Goal: Task Accomplishment & Management: Complete application form

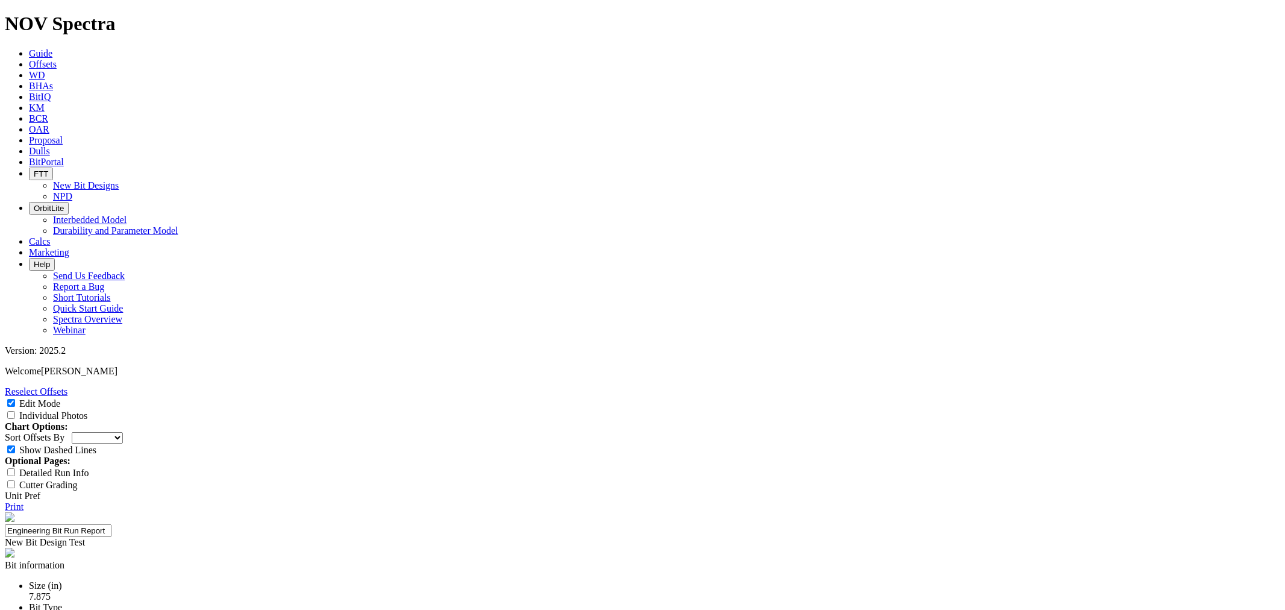
select select "New Bit Design"
type input "24-0704"
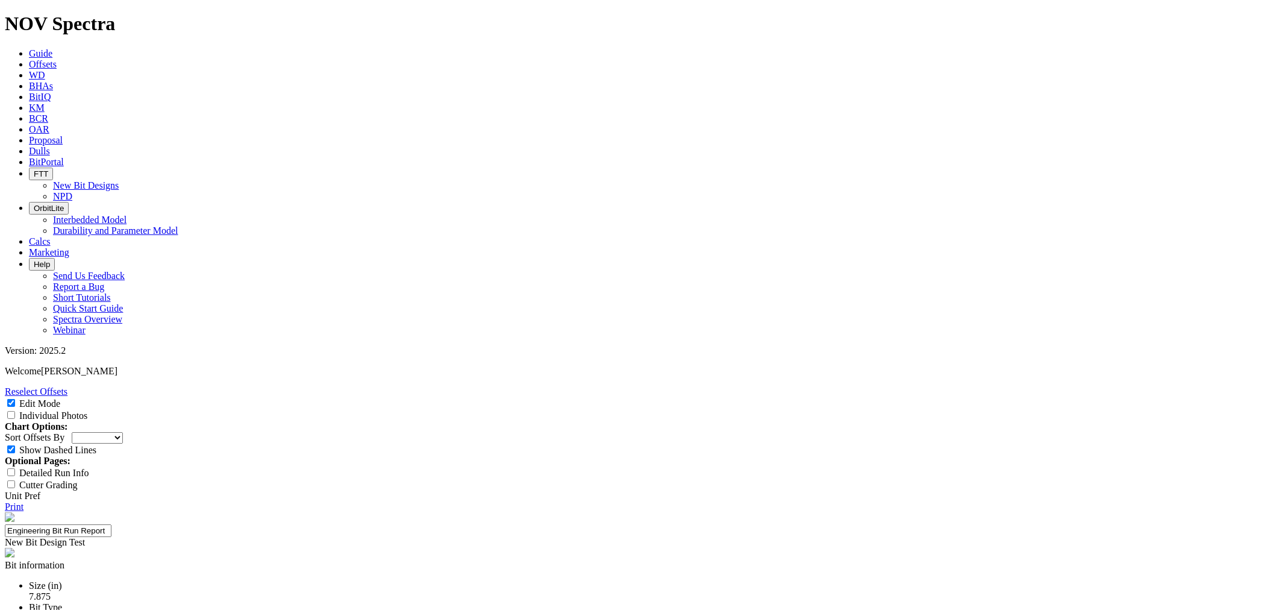
type input "24-0704"
type input "[PERSON_NAME]"
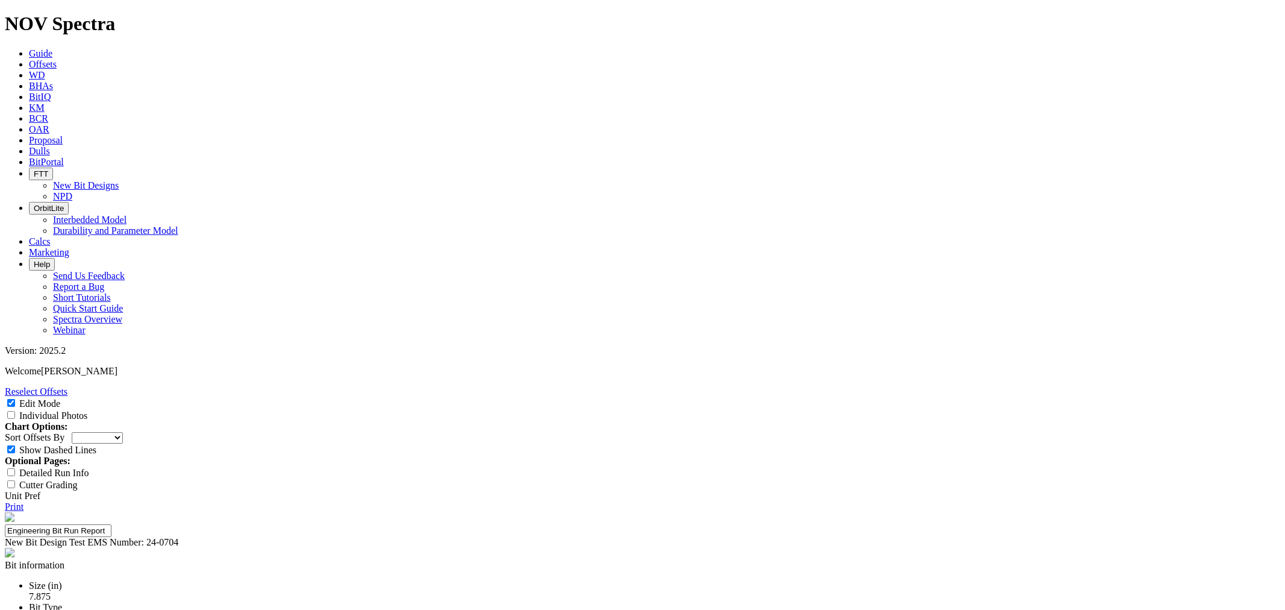
type input "c"
type input "B"
type input "Curve Build Rate"
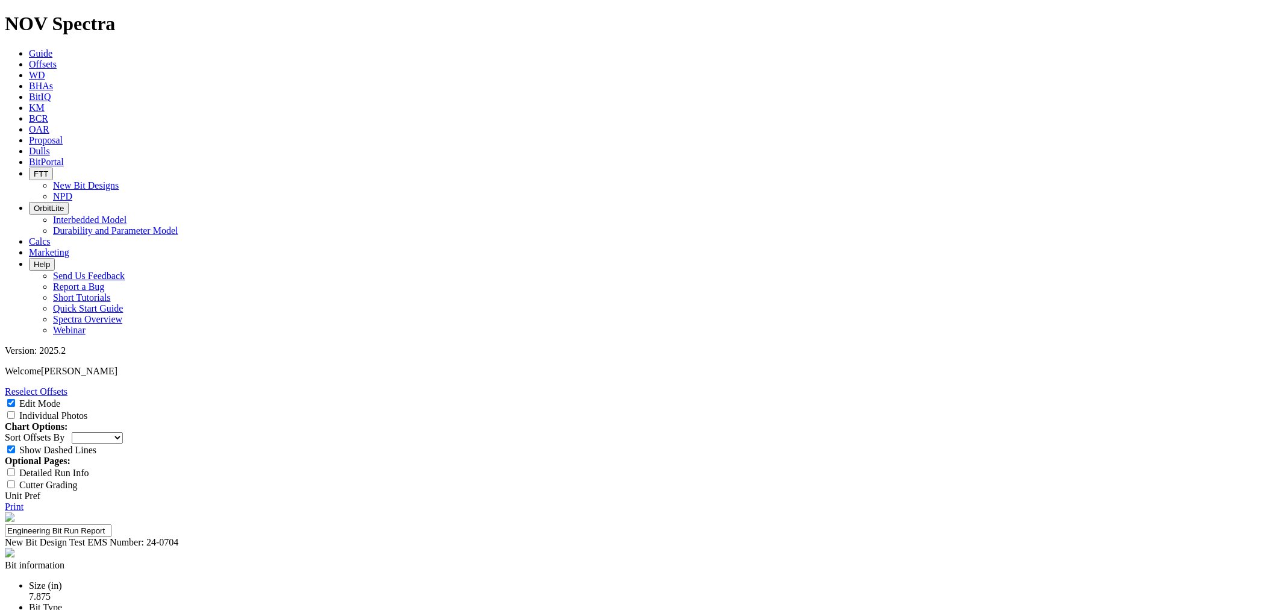
type input "11°/100ft"
type input "Inst. Vertical ROP"
drag, startPoint x: 750, startPoint y: 419, endPoint x: 745, endPoint y: 424, distance: 6.9
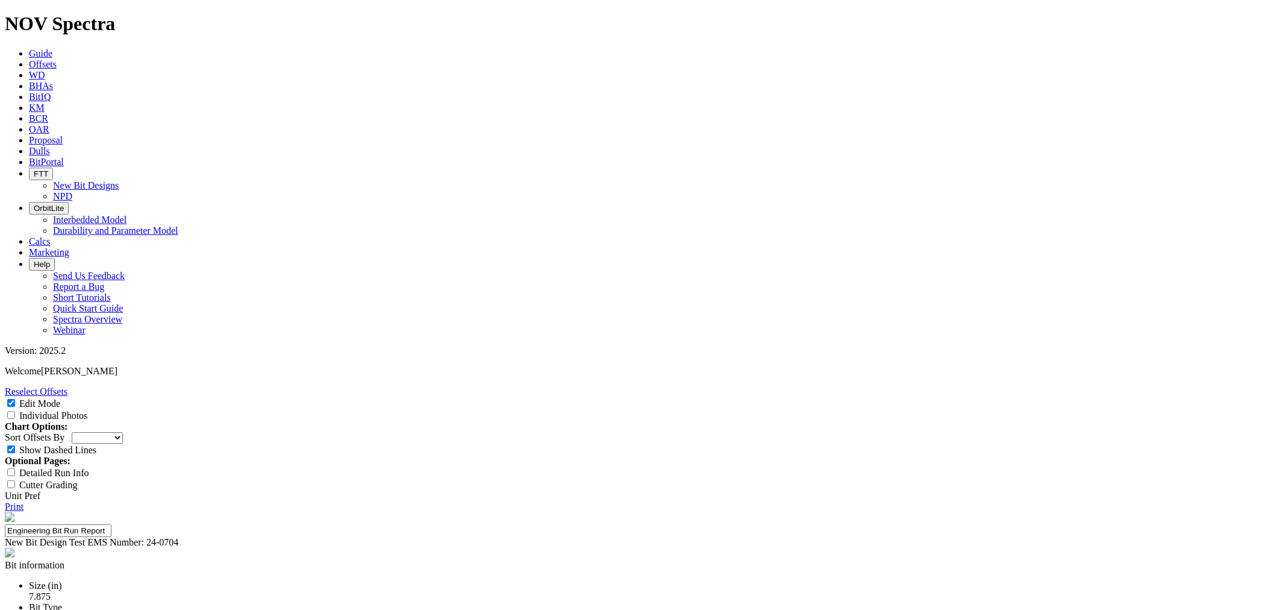
type input "440 ft/hr"
type input "11°/100 ft"
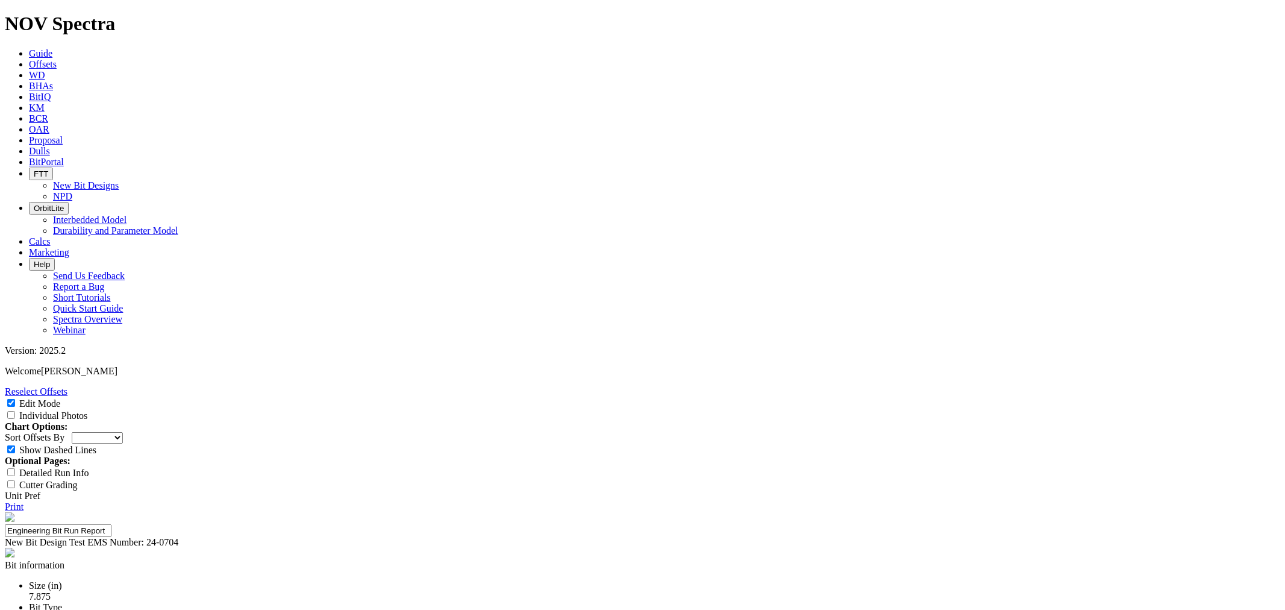
type input "Inst. Lateral ROP"
type input "Leonard: 160 | BS1: 160 | BS2: 200 ft/hr"
type input "Dull Conditionq"
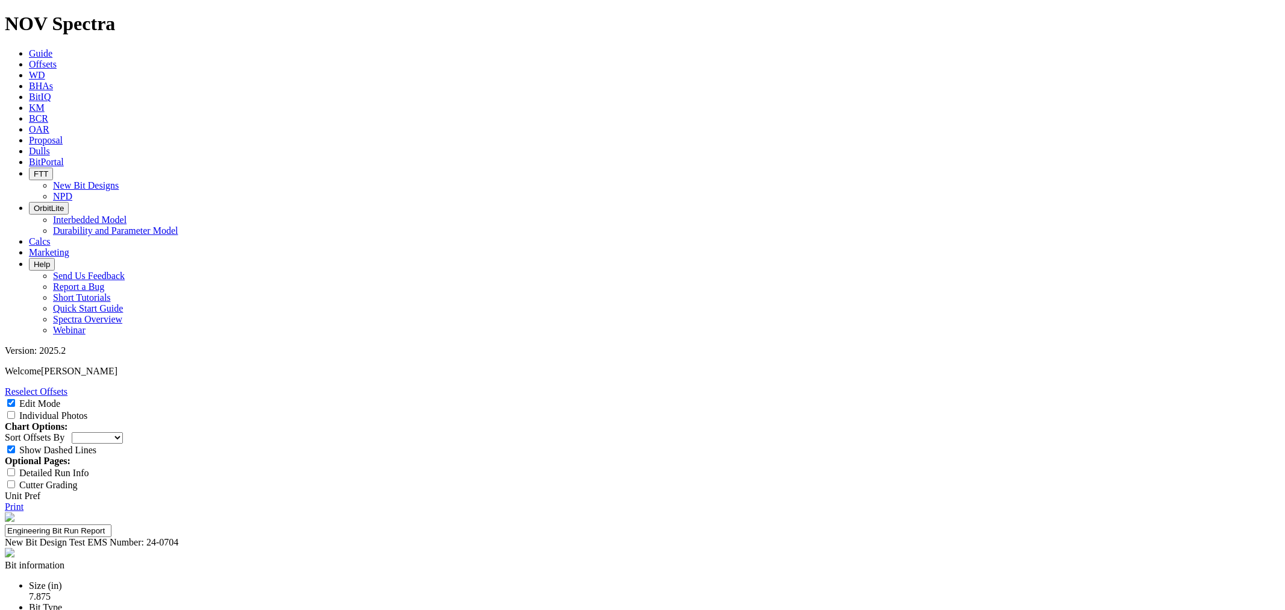
type input "Repairable at TD"
click at [123, 432] on select "Depth In Interval ROP Spud Date" at bounding box center [97, 437] width 51 height 11
select select "string:Interval"
click at [123, 432] on select "Depth In Interval ROP Spud Date" at bounding box center [97, 437] width 51 height 11
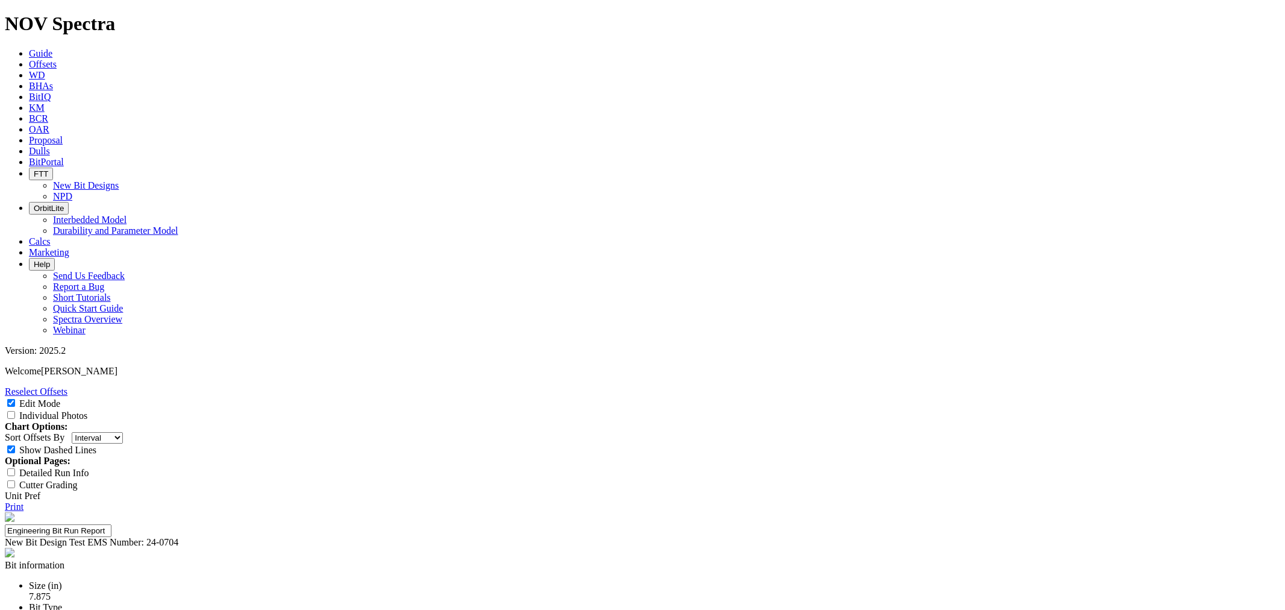
scroll to position [268, 0]
drag, startPoint x: 504, startPoint y: 193, endPoint x: 473, endPoint y: 179, distance: 34.5
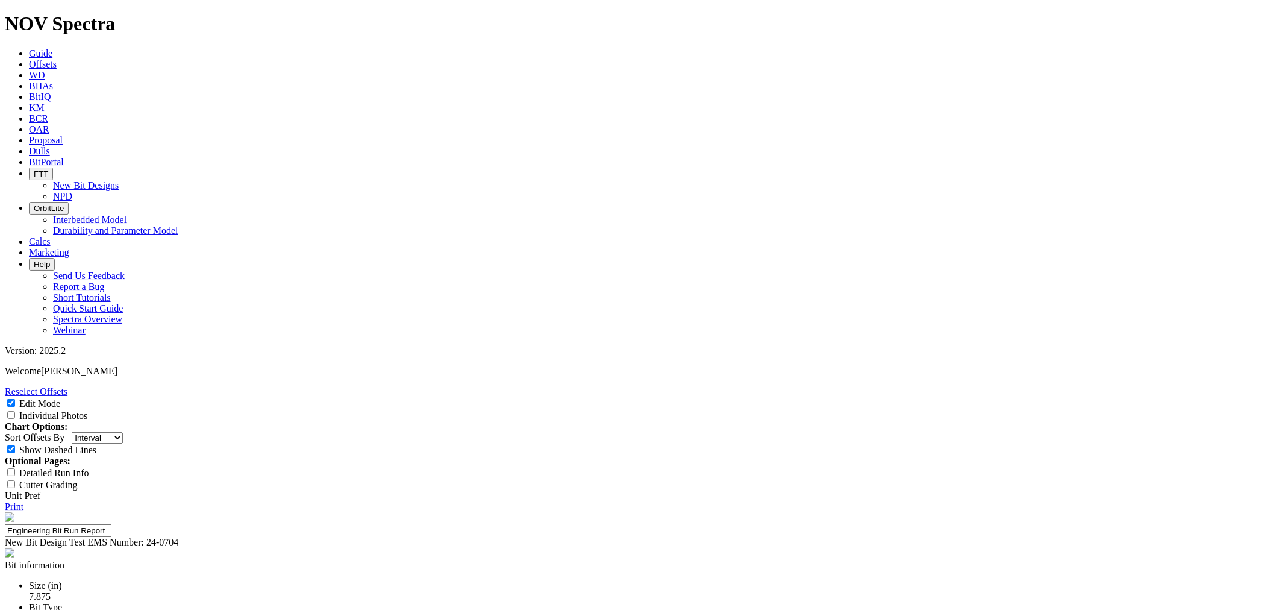
drag, startPoint x: 544, startPoint y: 199, endPoint x: 486, endPoint y: 174, distance: 63.1
paste textarea "Based On: 7.875 TKF66-X1 (PN 18978374) and 7.875 TKF63-N5 (PN 19111524) Changes…"
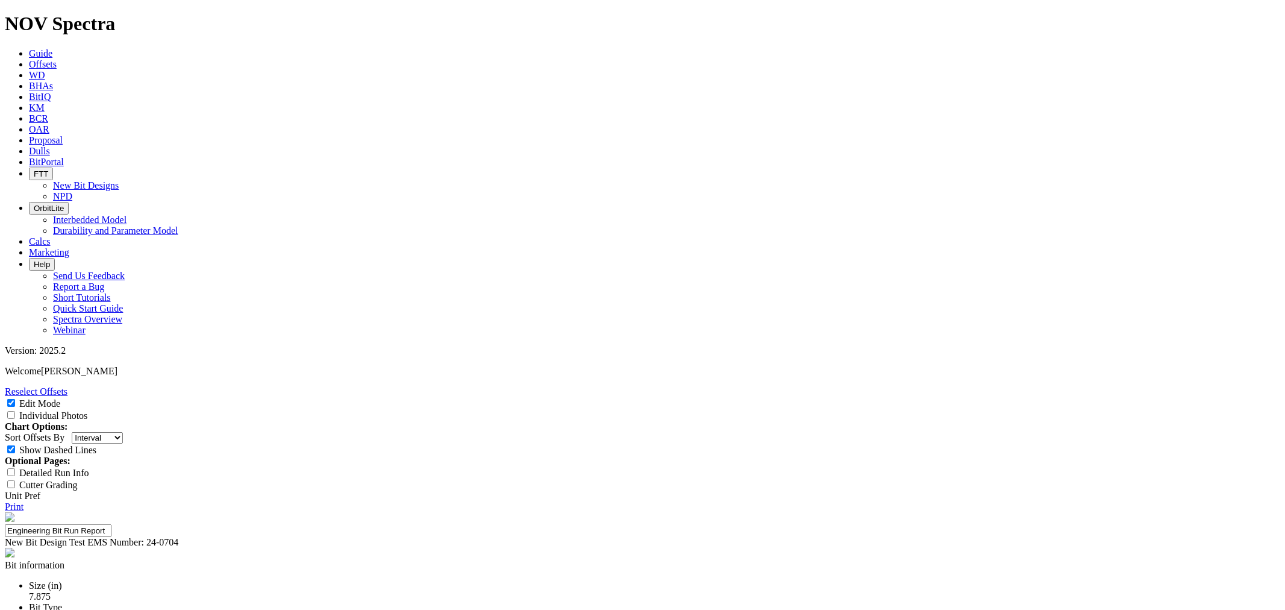
scroll to position [18, 0]
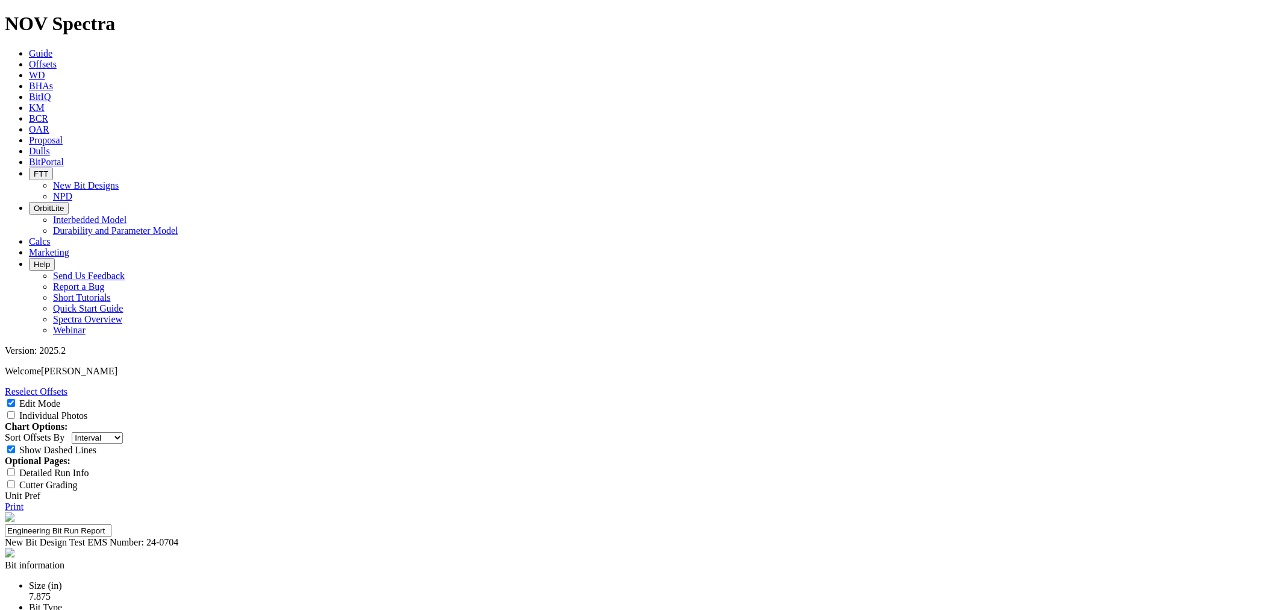
scroll to position [0, 0]
drag, startPoint x: 533, startPoint y: 183, endPoint x: 492, endPoint y: 172, distance: 42.5
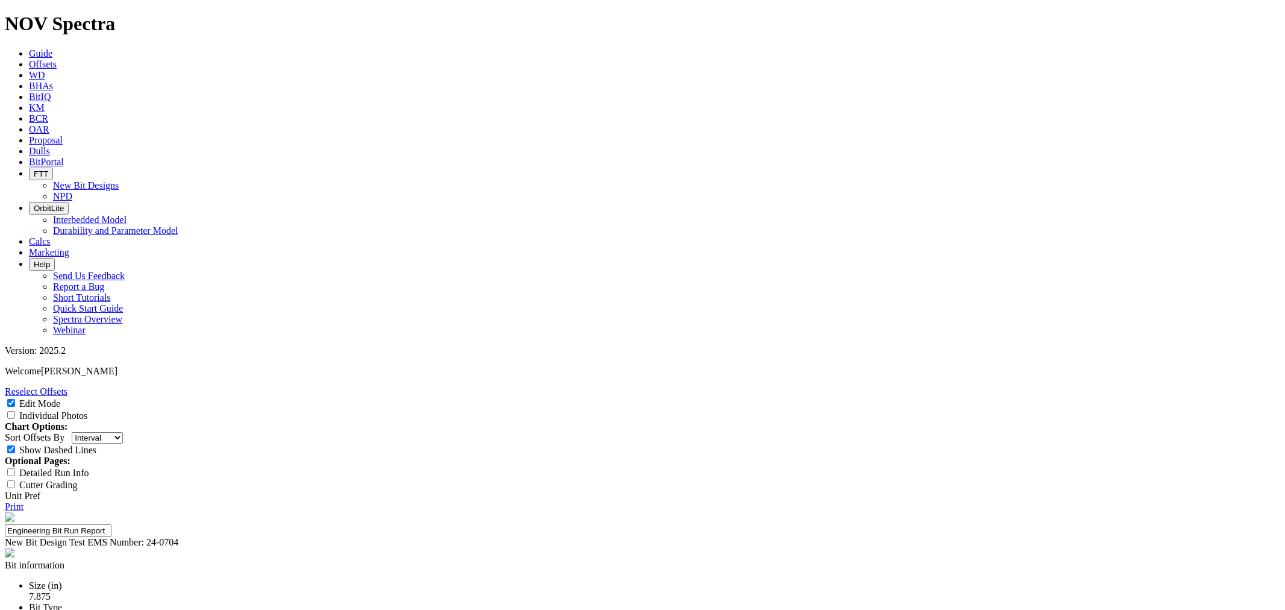
drag, startPoint x: 571, startPoint y: 183, endPoint x: 491, endPoint y: 168, distance: 81.7
paste textarea "Designed to increased directional capability compared to reference 7.875 TK66-X…"
drag, startPoint x: 624, startPoint y: 328, endPoint x: 629, endPoint y: 310, distance: 19.3
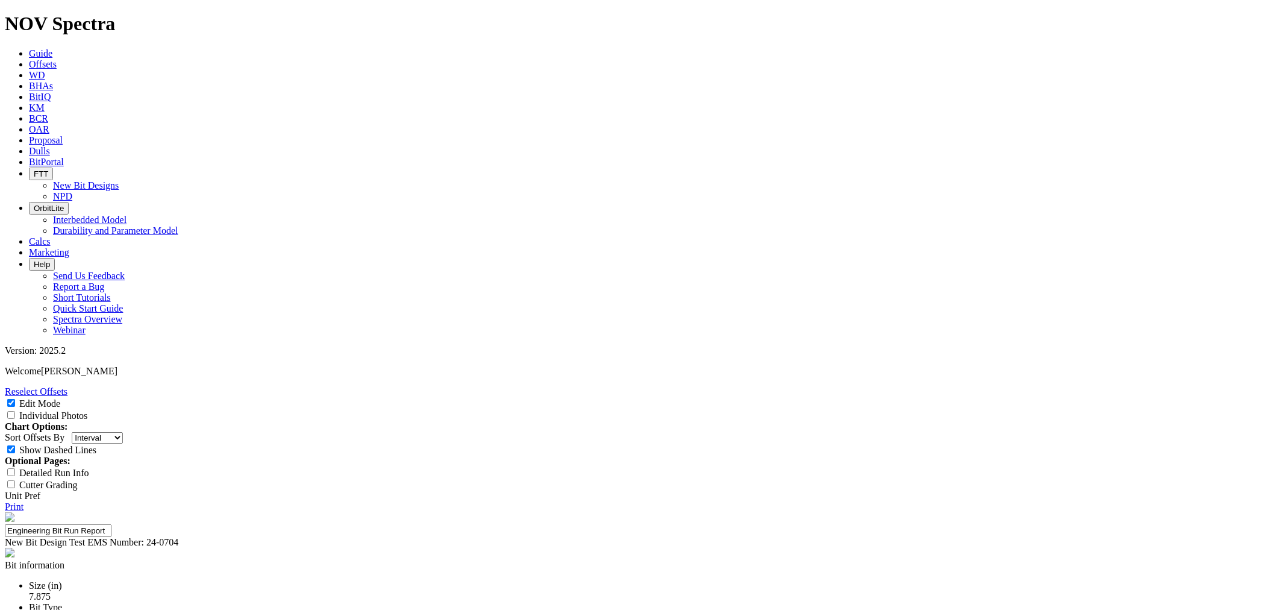
drag, startPoint x: 611, startPoint y: 337, endPoint x: 617, endPoint y: 341, distance: 7.0
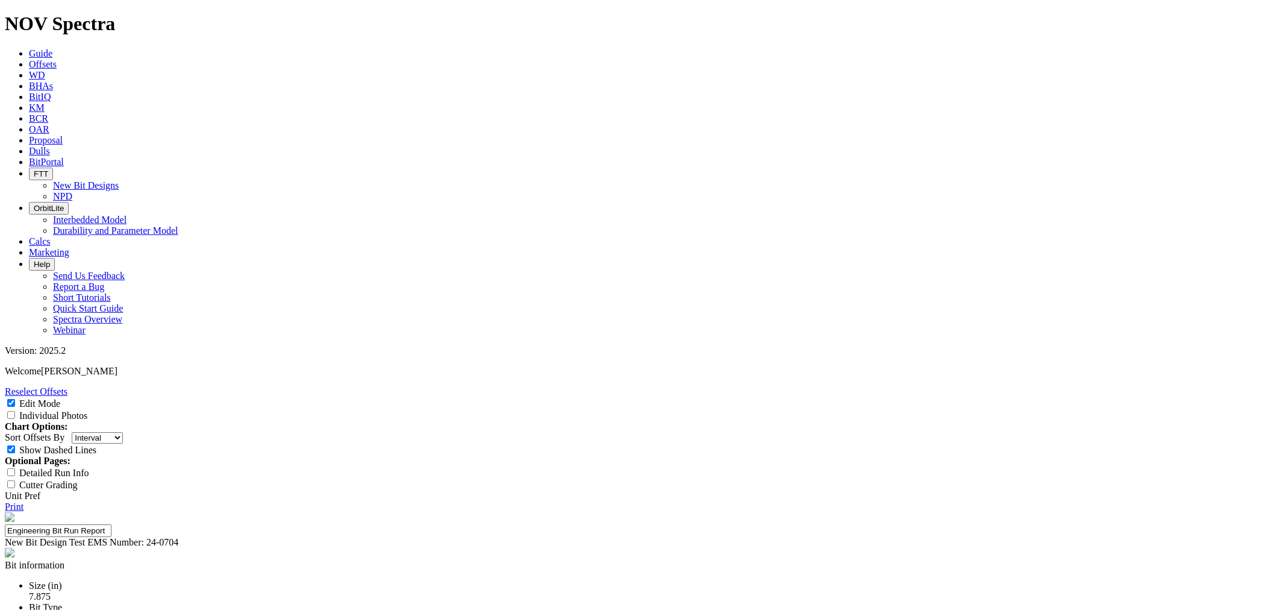
drag, startPoint x: 498, startPoint y: 422, endPoint x: 502, endPoint y: 432, distance: 10.3
drag, startPoint x: 496, startPoint y: 424, endPoint x: 644, endPoint y: 554, distance: 197.2
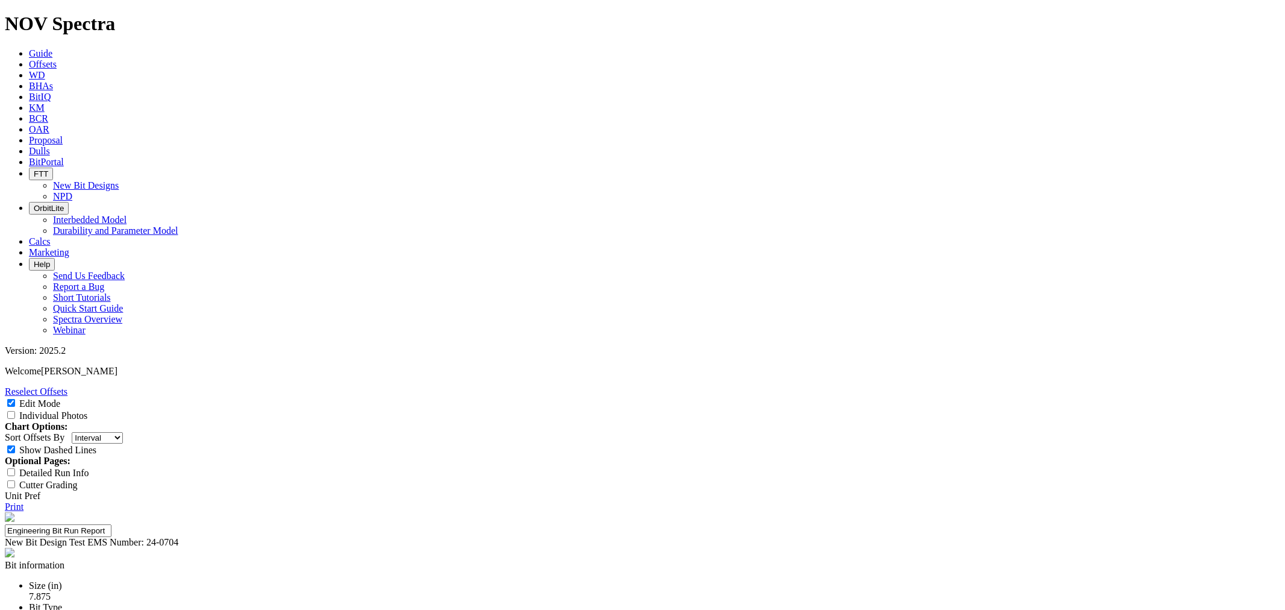
type textarea "Based on 7.875" TK66-X1 and TK63-N3. Designed to increased directional capabili…"
drag, startPoint x: 585, startPoint y: 167, endPoint x: 491, endPoint y: 163, distance: 94.7
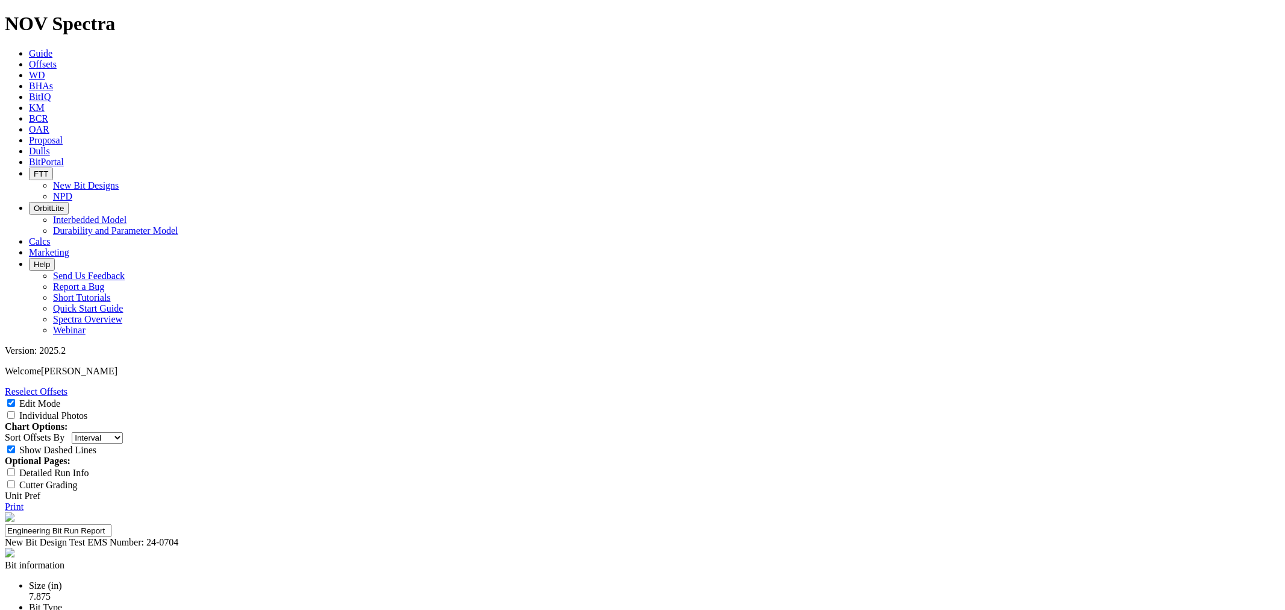
type input "7.875" TK63-R1"
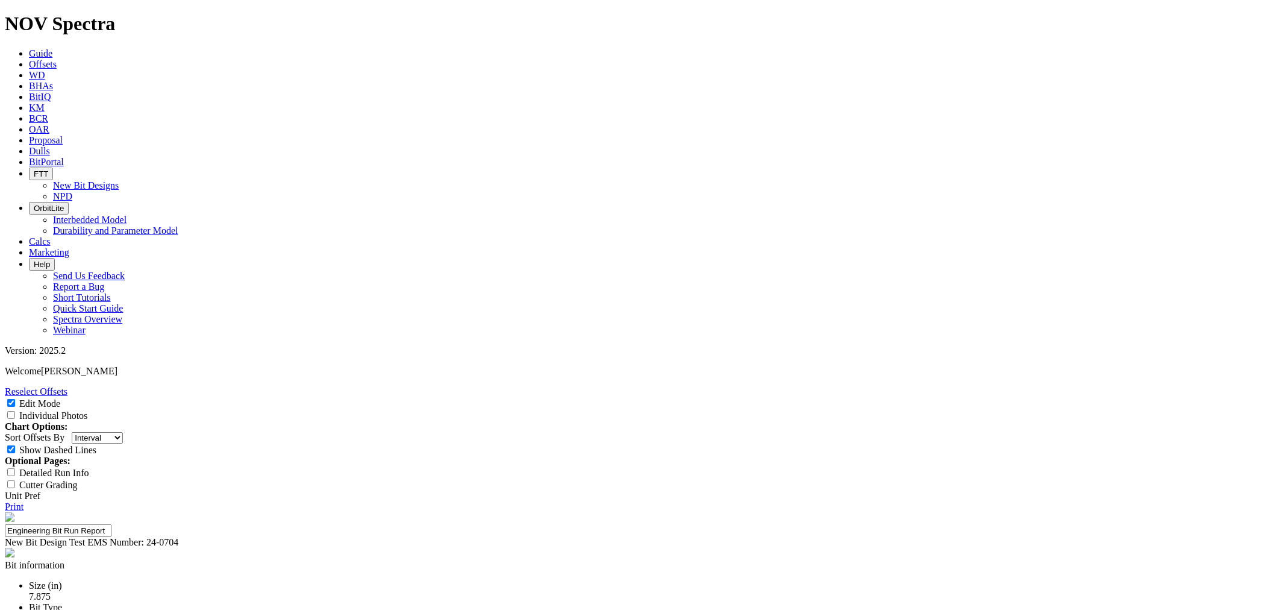
scroll to position [0, 0]
copy div "A318296"
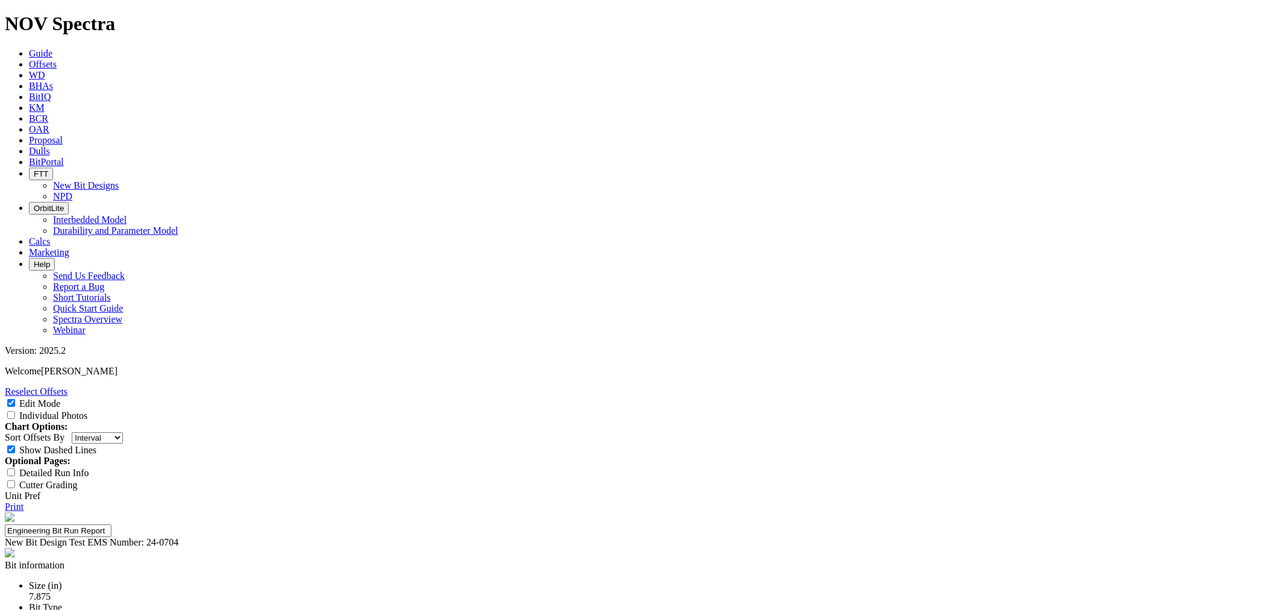
select select "string:CT"
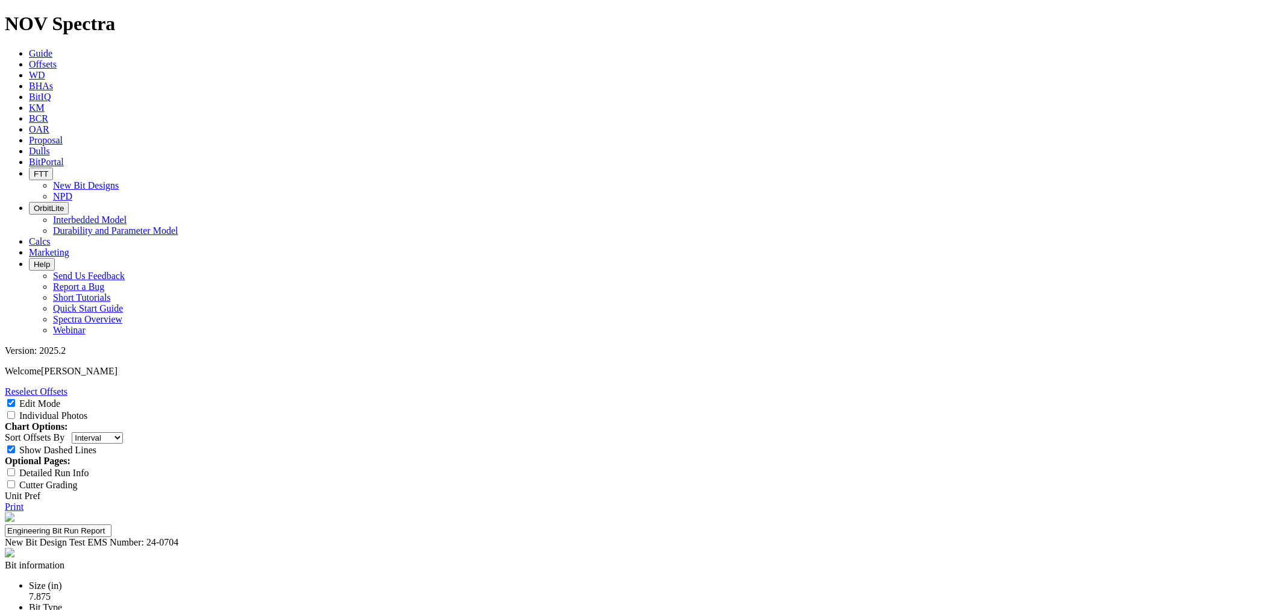
select select "string:WT"
click at [123, 432] on select "Depth In Interval ROP Spud Date" at bounding box center [97, 437] width 51 height 11
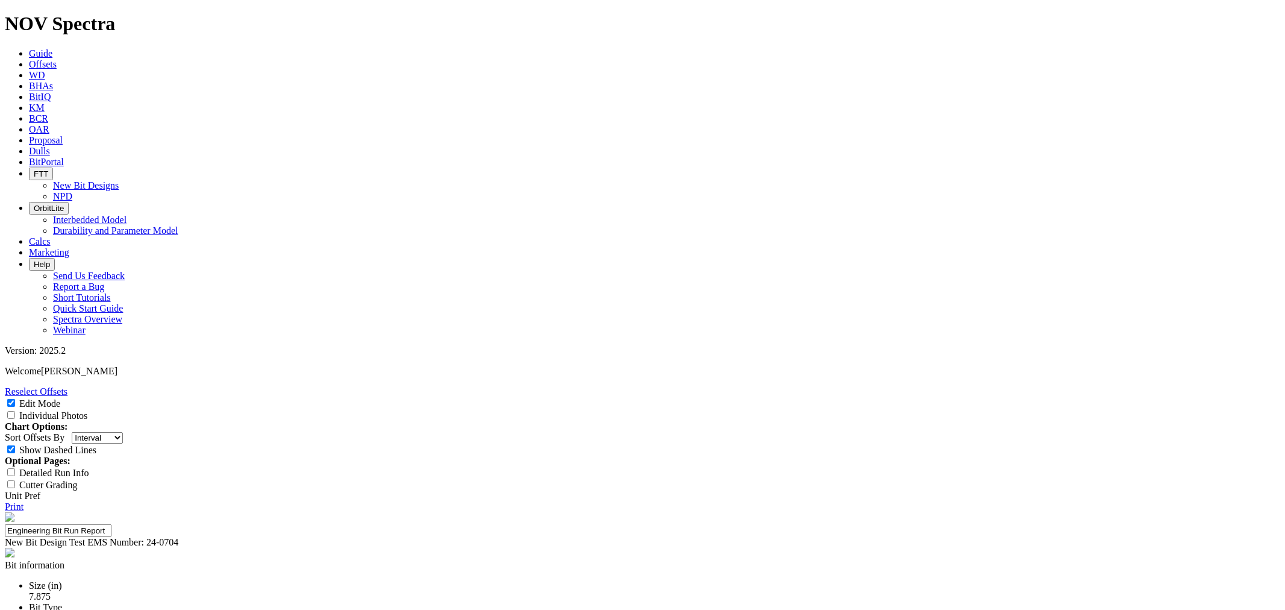
select select "string:RunROP"
click at [123, 432] on select "Depth In Interval ROP Spud Date" at bounding box center [97, 437] width 51 height 11
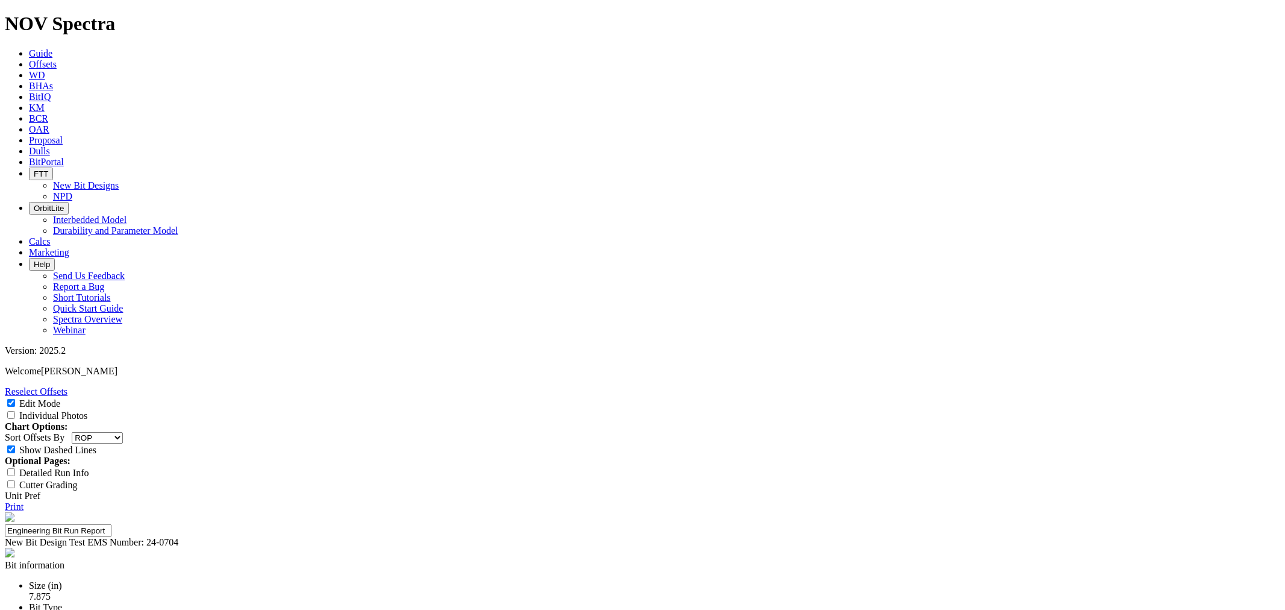
type input "[PERSON_NAME]: 160 | 1 BS: 160 | 2 BS: 200 ft/hr"
type textarea "T"
type textarea "B"
type textarea "A"
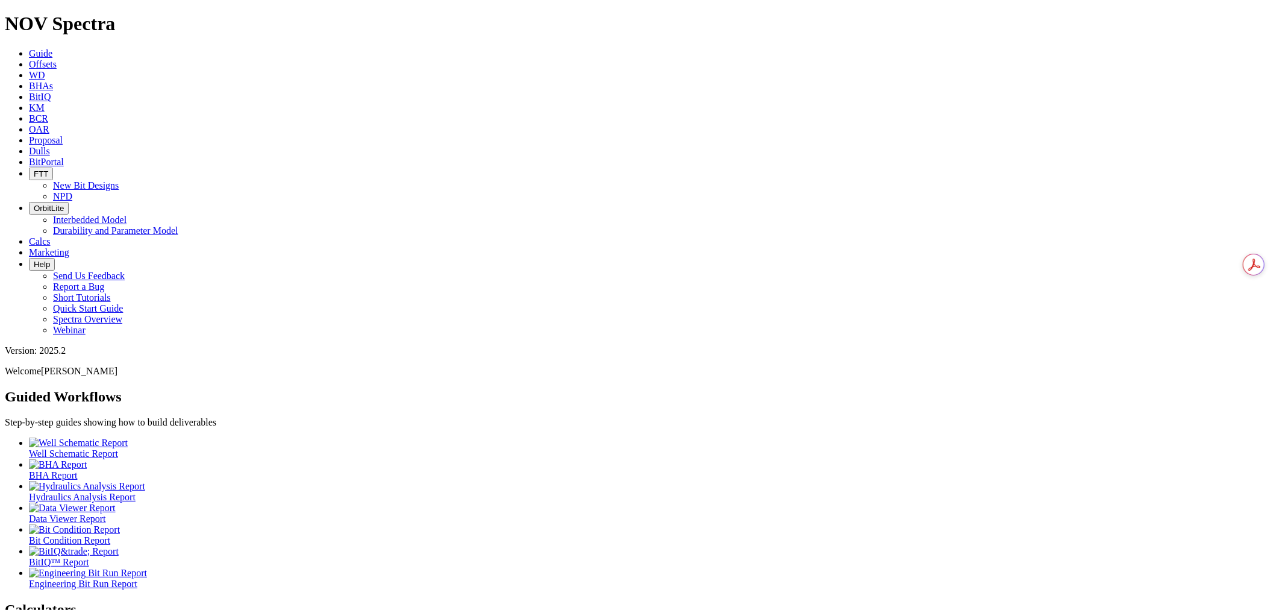
click at [57, 59] on span "Offsets" at bounding box center [43, 64] width 28 height 10
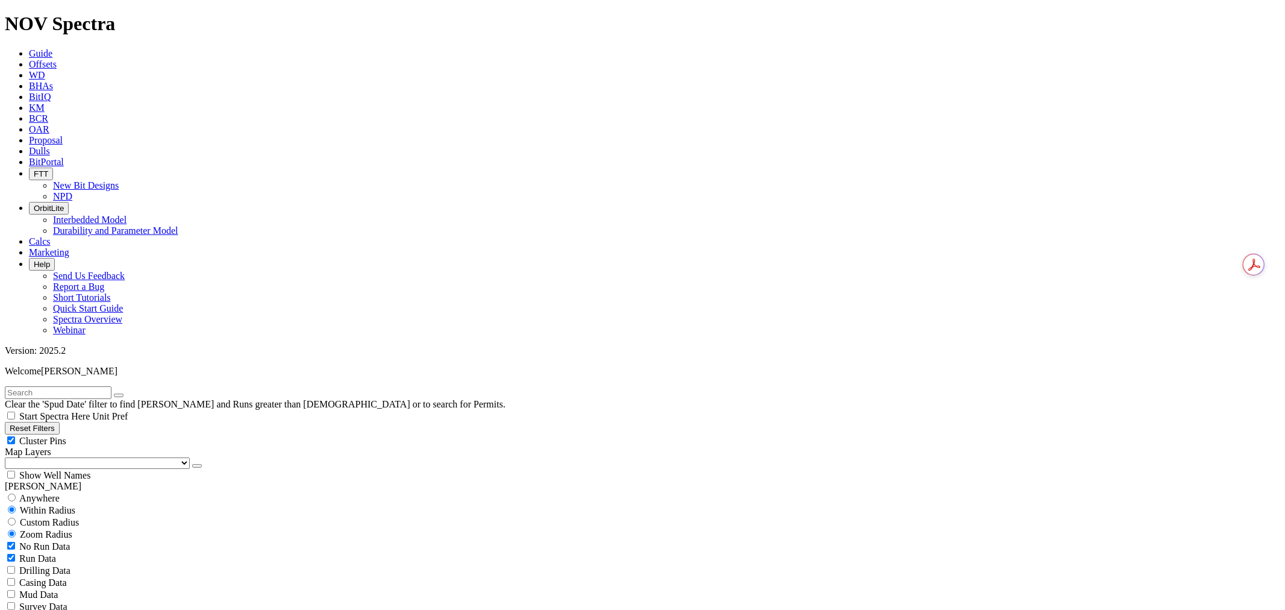
click at [50, 146] on span "Dulls" at bounding box center [39, 151] width 21 height 10
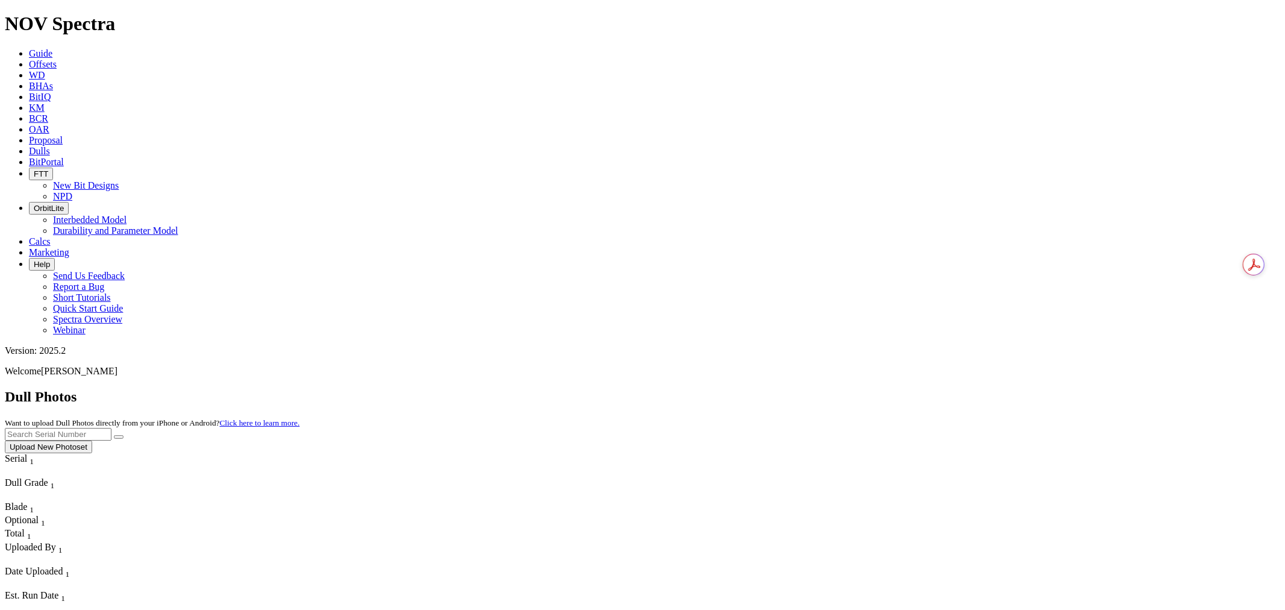
drag, startPoint x: 1044, startPoint y: 53, endPoint x: 1038, endPoint y: 48, distance: 8.2
click at [111, 428] on input "text" at bounding box center [58, 434] width 107 height 13
paste input "A318296"
type input "A318296"
click at [119, 437] on icon "submit" at bounding box center [119, 437] width 0 height 0
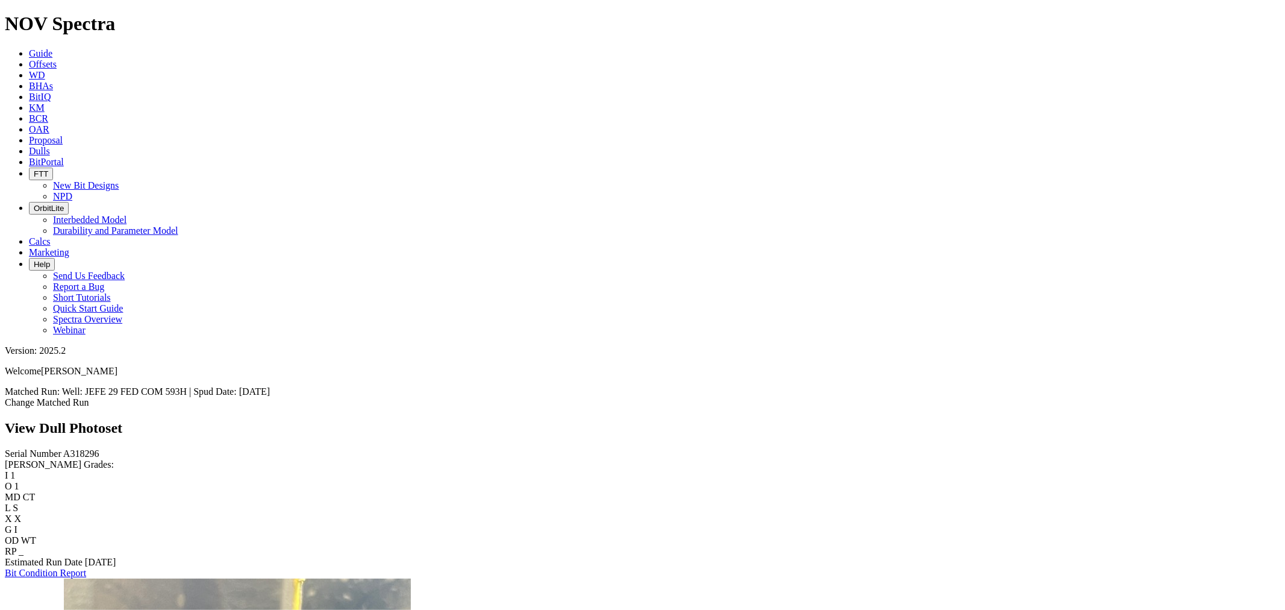
click at [29, 146] on icon at bounding box center [29, 151] width 0 height 10
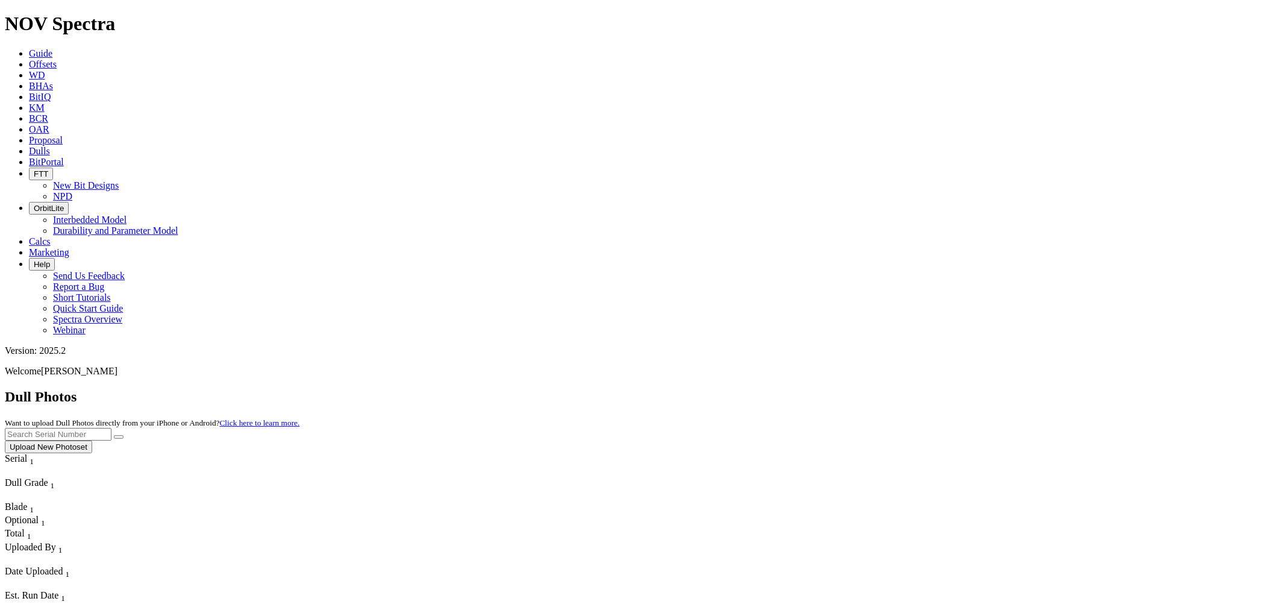
click at [111, 428] on input "text" at bounding box center [58, 434] width 107 height 13
type input "A315879"
click at [124, 435] on button "submit" at bounding box center [119, 437] width 10 height 4
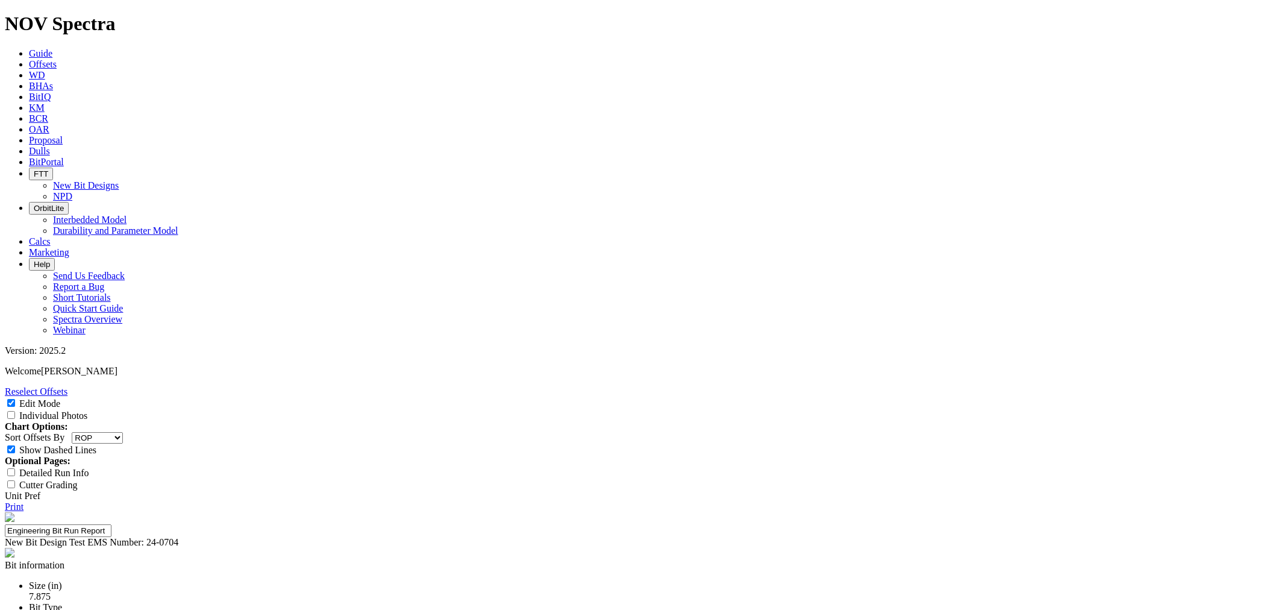
select select "string:RunROP"
select select "New Bit Design"
select select "string:CT"
select select "string:WT"
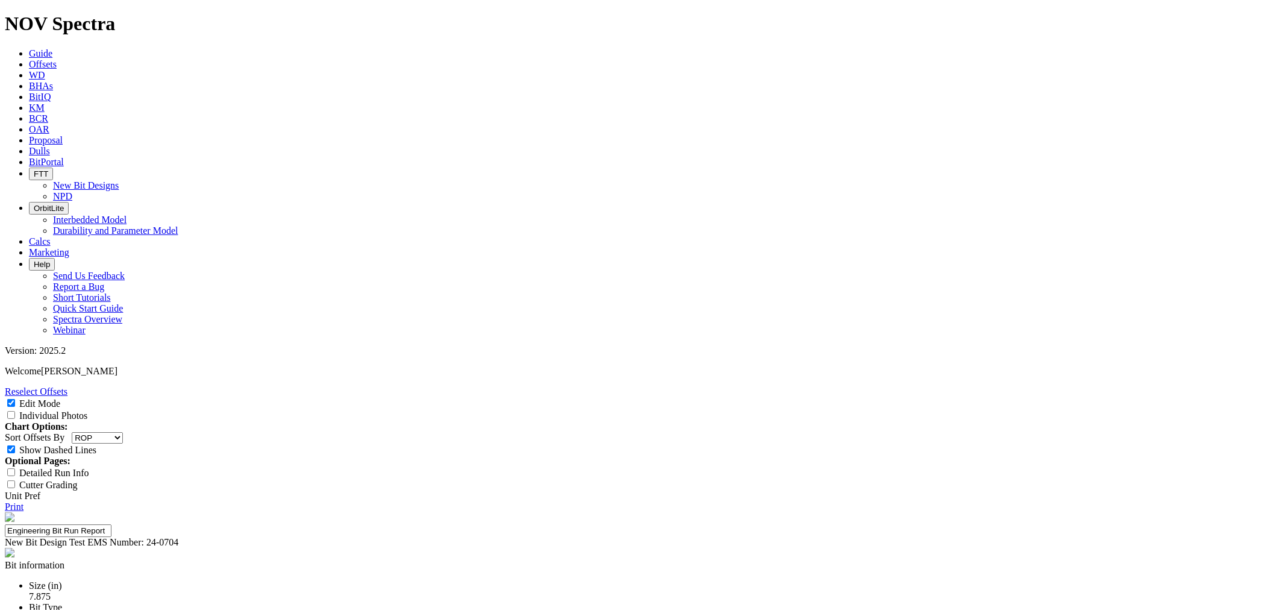
drag, startPoint x: 754, startPoint y: 358, endPoint x: 769, endPoint y: 363, distance: 15.2
type textarea "A318296 was run on Nabors M 1208 successfully being pulled for TD."
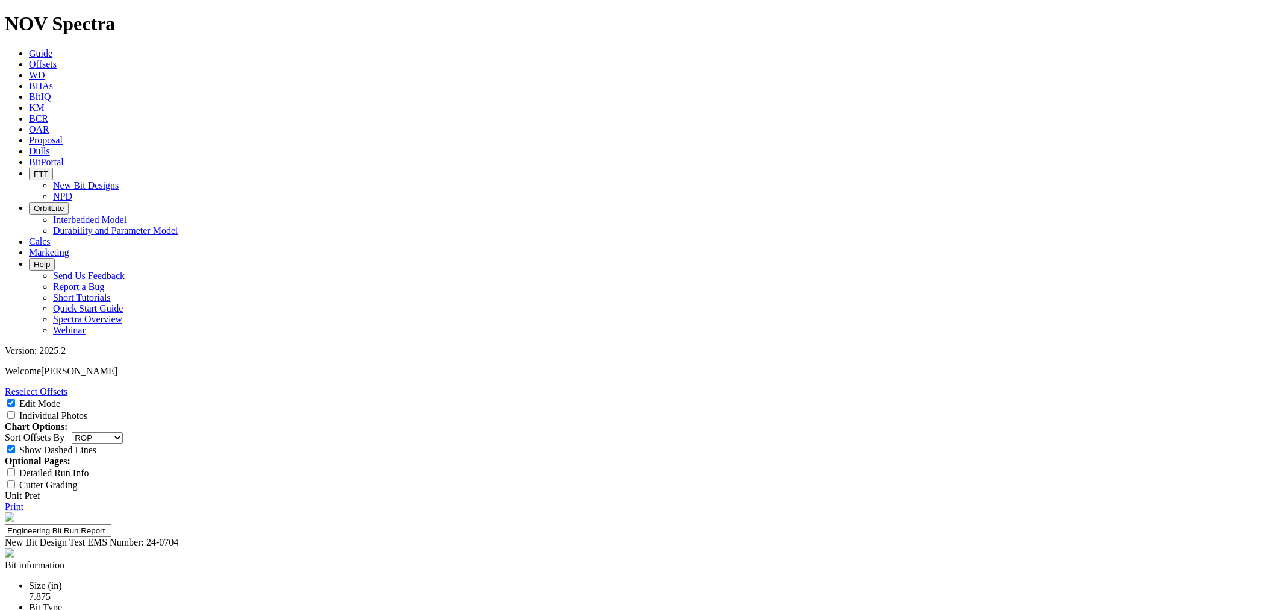
type textarea "Bit had minor chipping in the shoulder, with slight chamfer wear in the nose, a…"
click at [24, 501] on link "Print" at bounding box center [14, 506] width 19 height 10
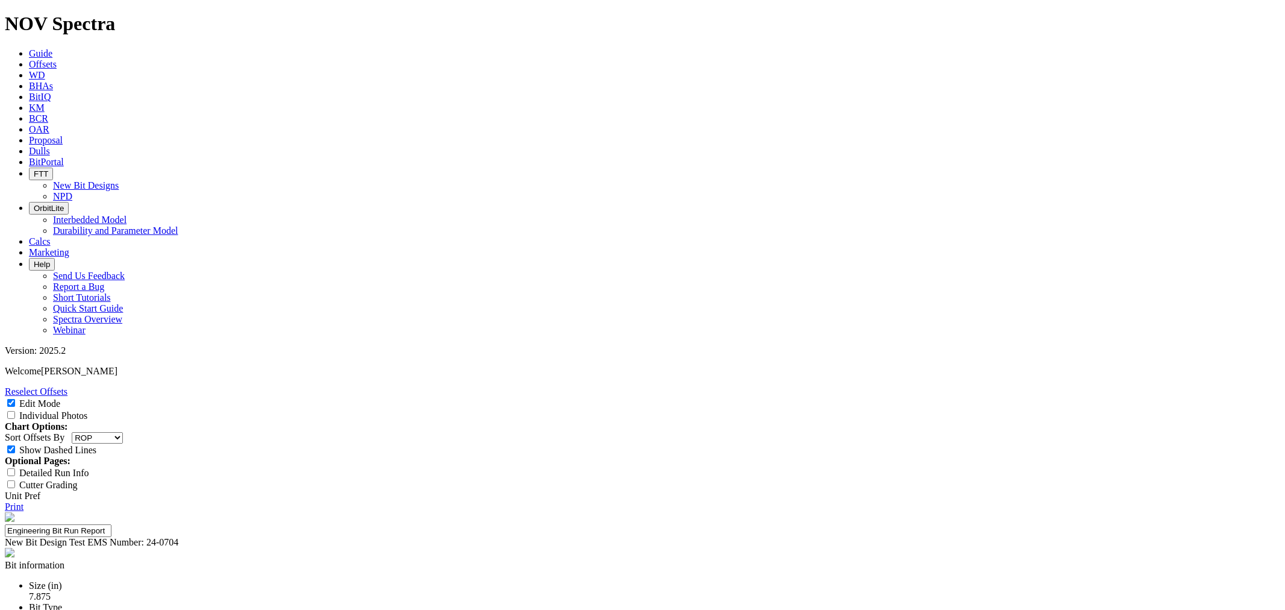
scroll to position [1047, 0]
click at [67, 386] on link "Reselect Offsets" at bounding box center [36, 391] width 63 height 10
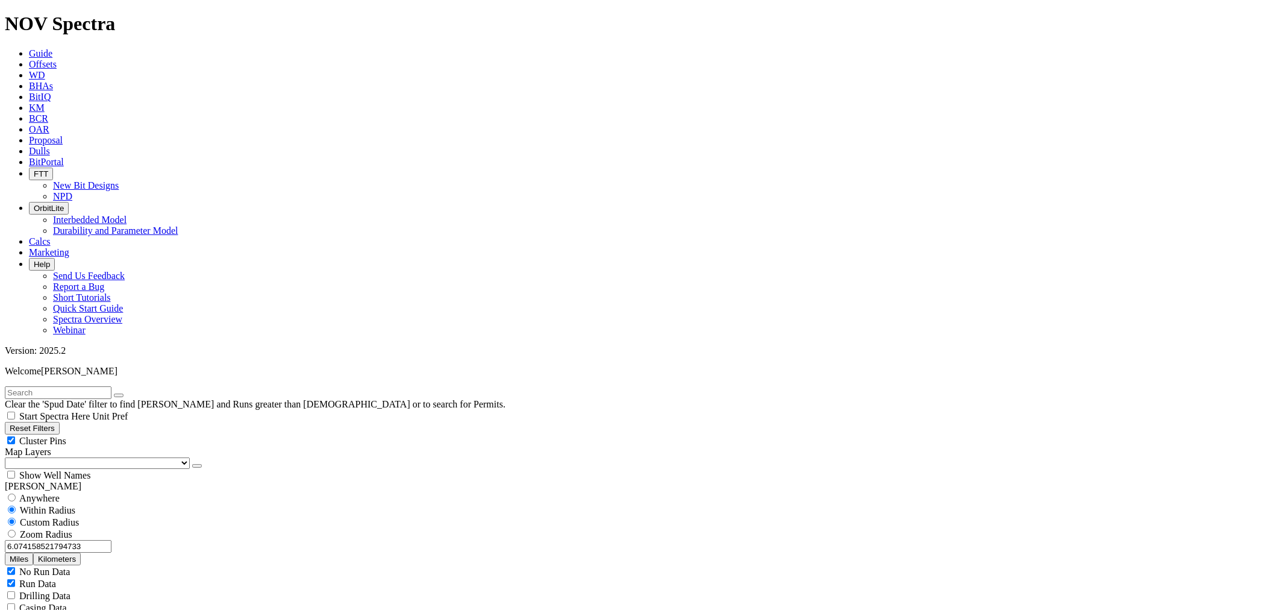
drag, startPoint x: 136, startPoint y: 229, endPoint x: 128, endPoint y: 230, distance: 7.9
click at [33, 553] on button "Miles" at bounding box center [19, 559] width 28 height 13
type input "5"
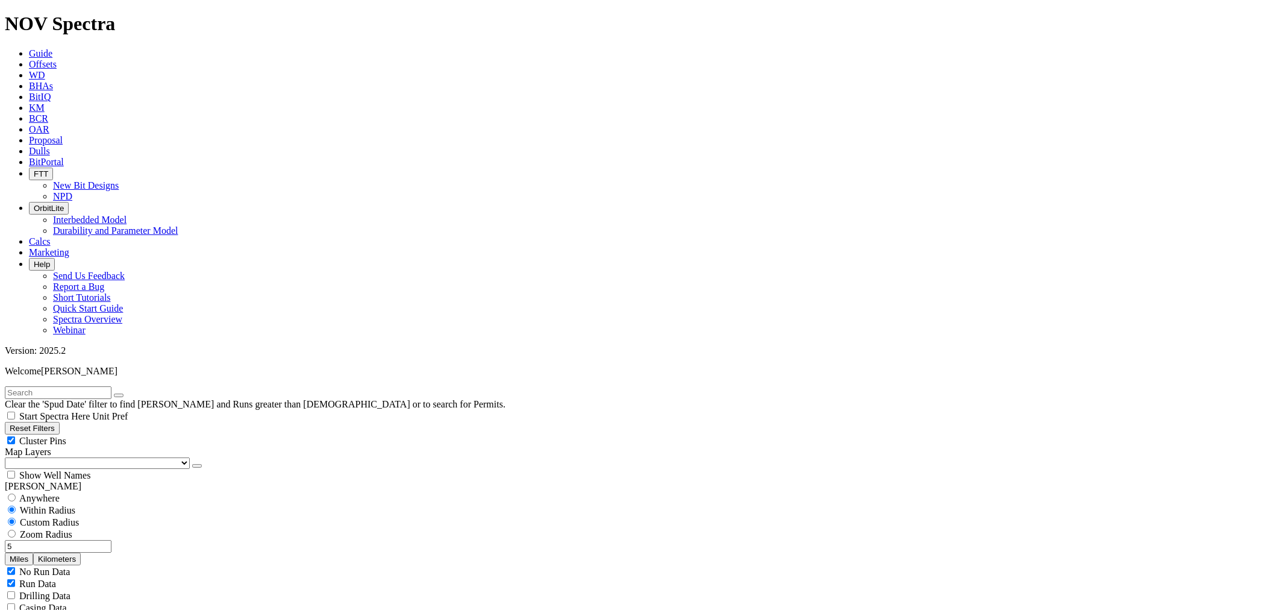
scroll to position [535, 0]
checkbox input "false"
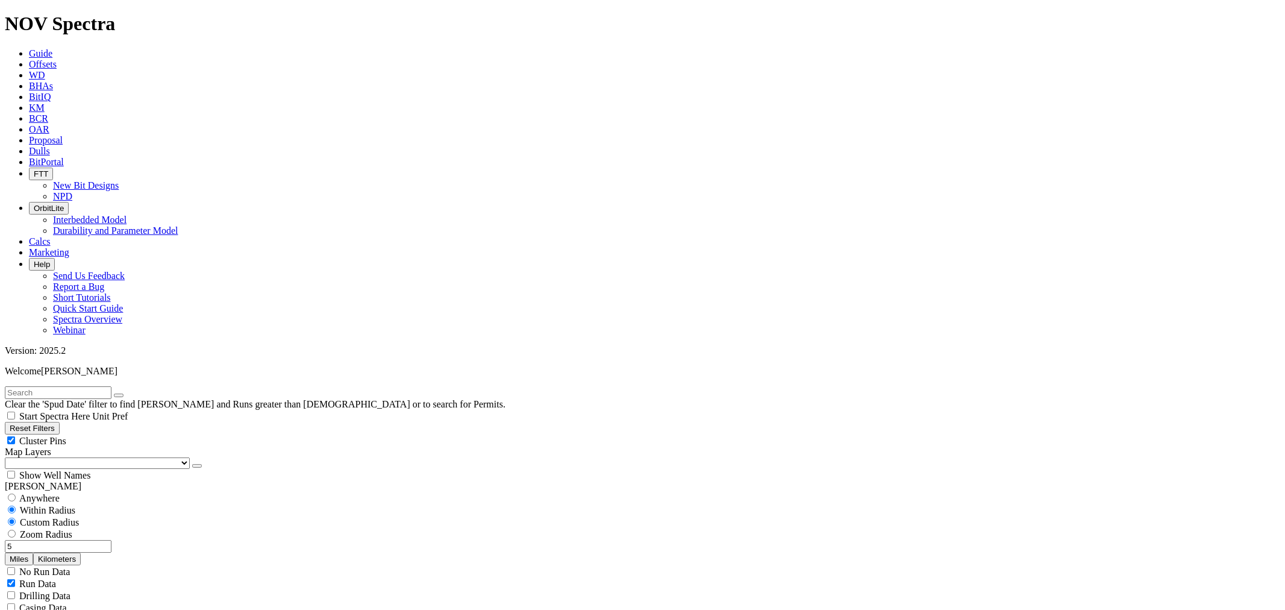
select select "? number:7.875 ?"
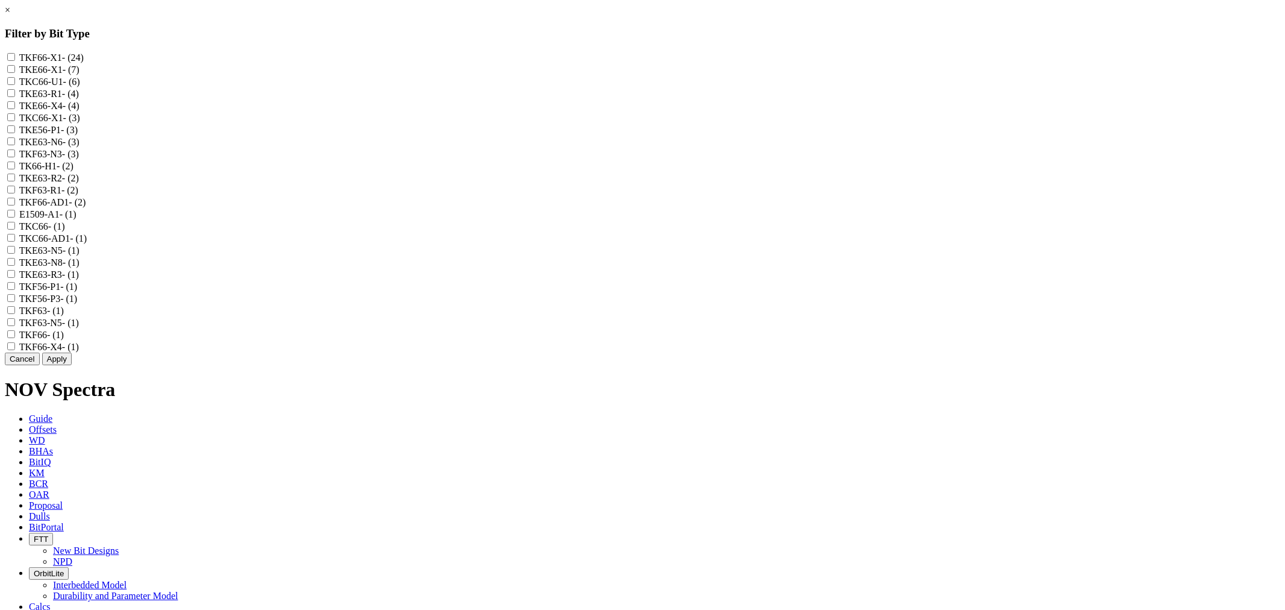
click at [15, 97] on input "TKE63-R1 - (4)" at bounding box center [11, 93] width 8 height 8
checkbox input "true"
click at [15, 193] on input "TKF63-R1 - (2)" at bounding box center [11, 190] width 8 height 8
checkbox input "true"
click at [72, 365] on button "Apply" at bounding box center [57, 359] width 30 height 13
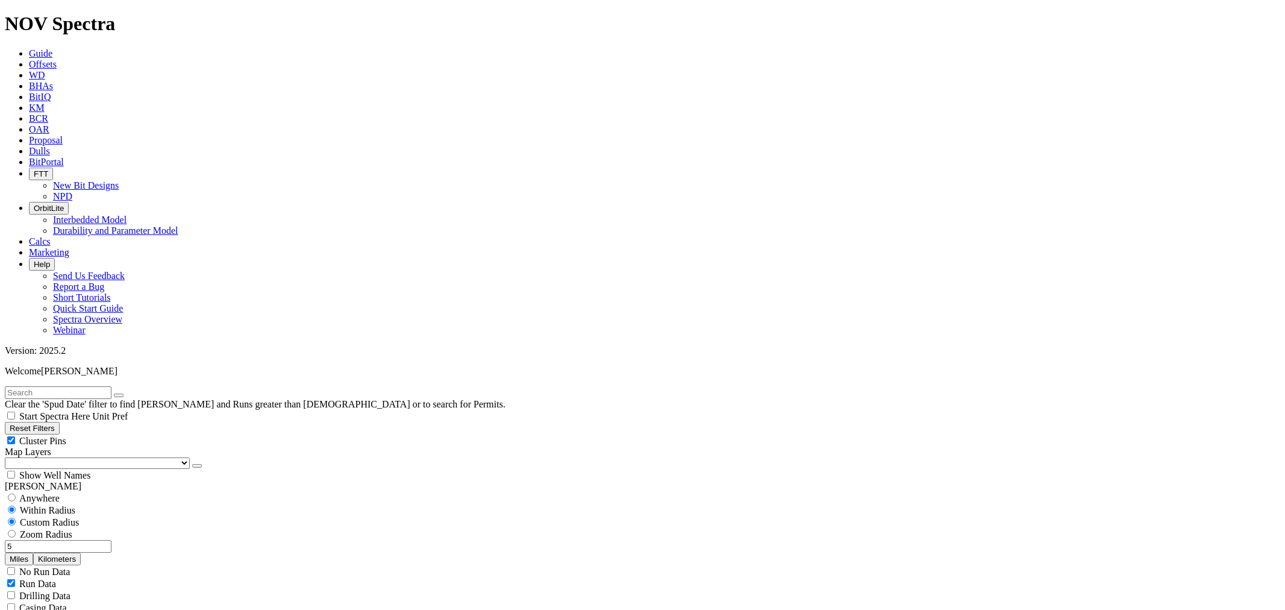
scroll to position [268, 0]
checkbox input "true"
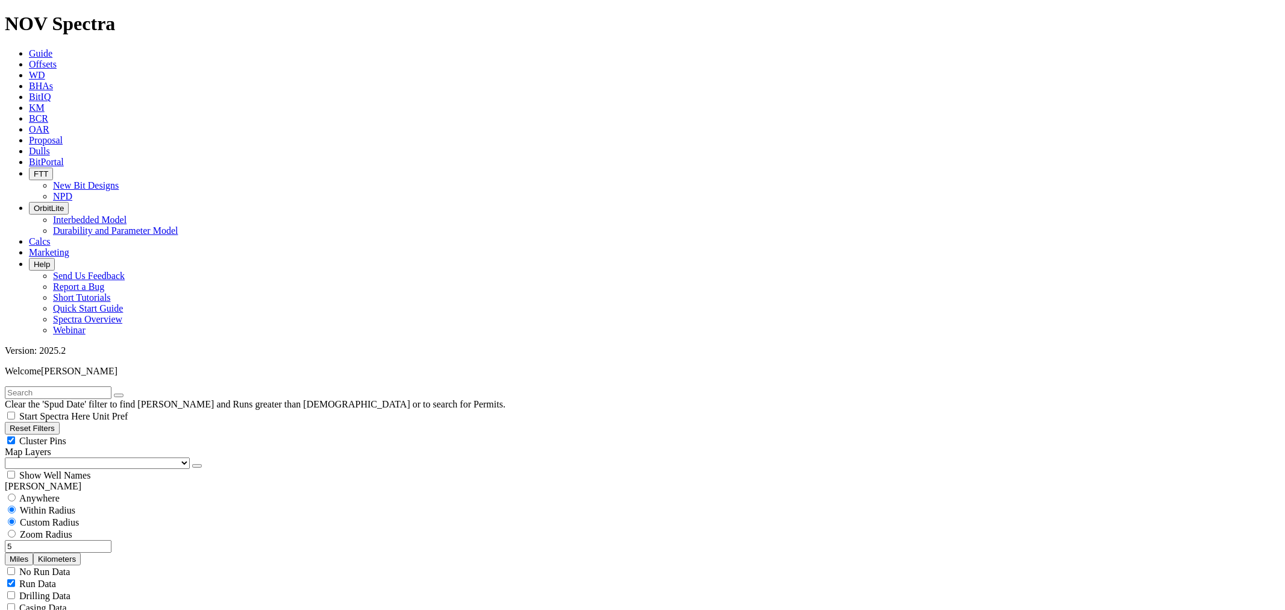
click at [59, 493] on span "Anywhere" at bounding box center [39, 498] width 40 height 10
radio input "true"
radio input "false"
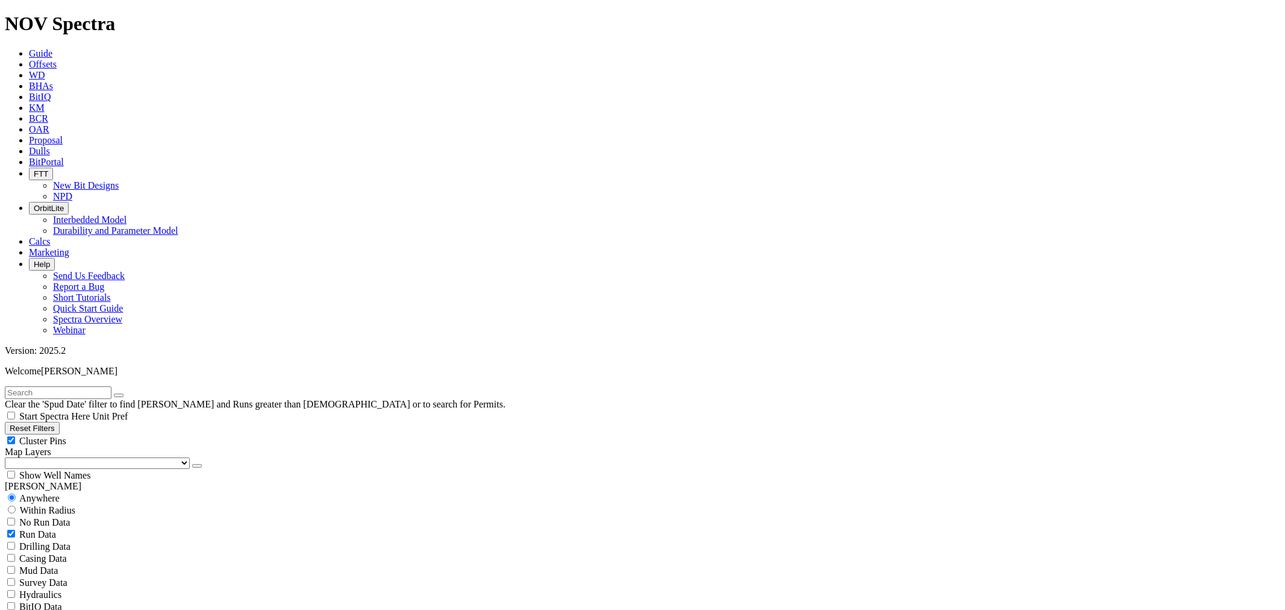
radio input "false"
radio input "true"
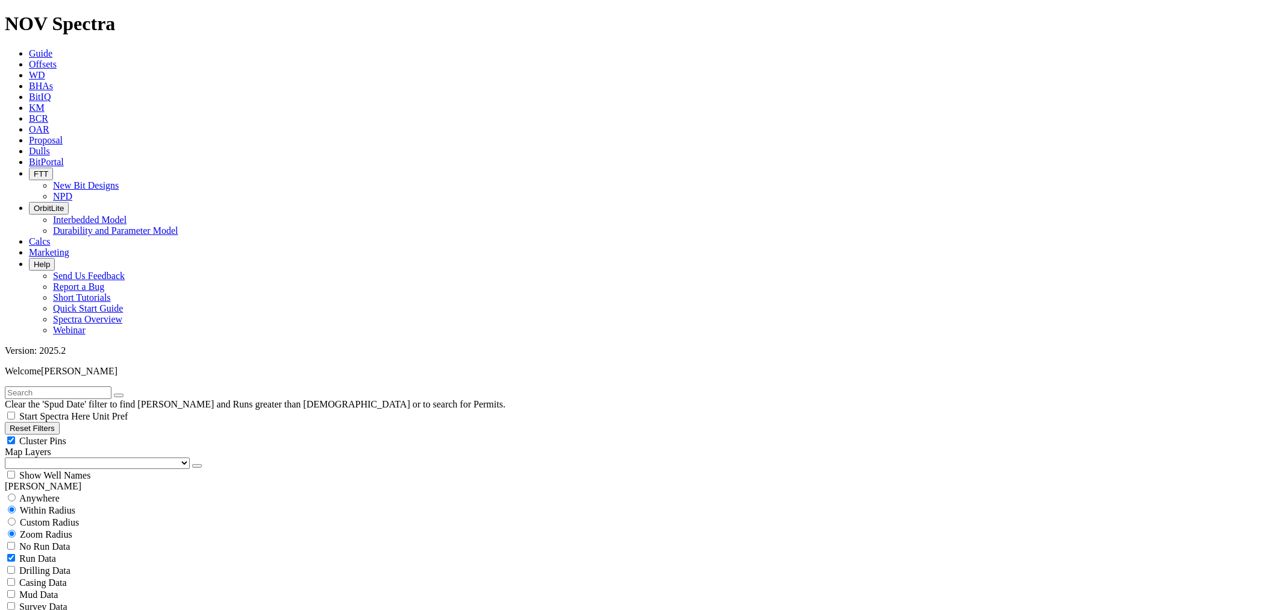
select select
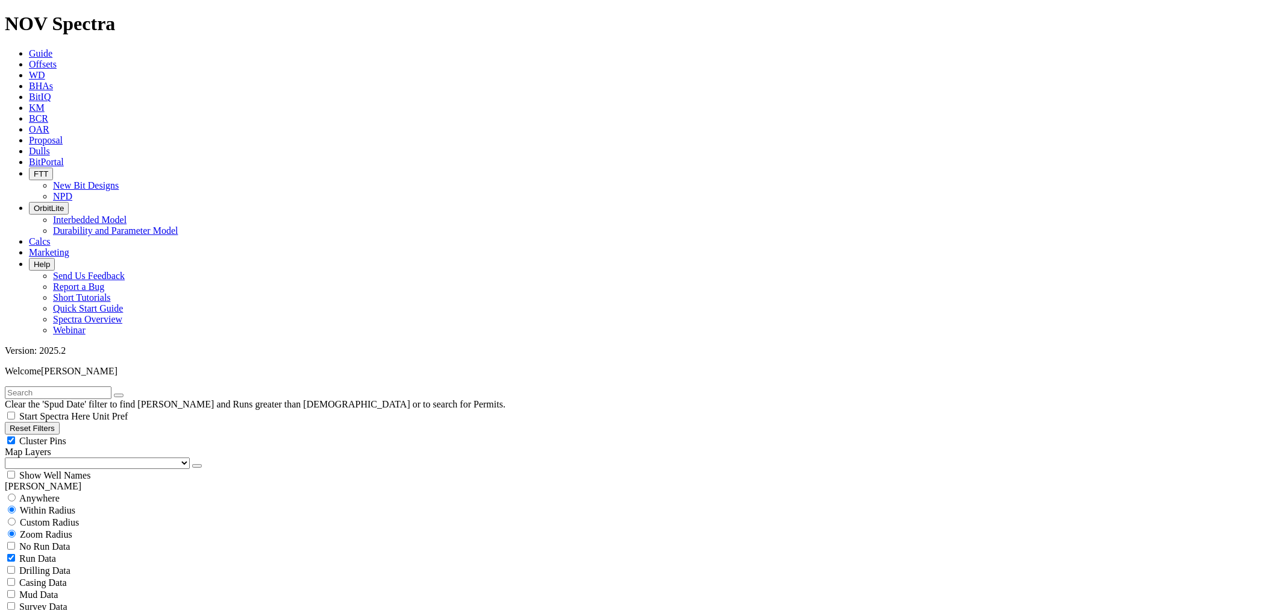
select select
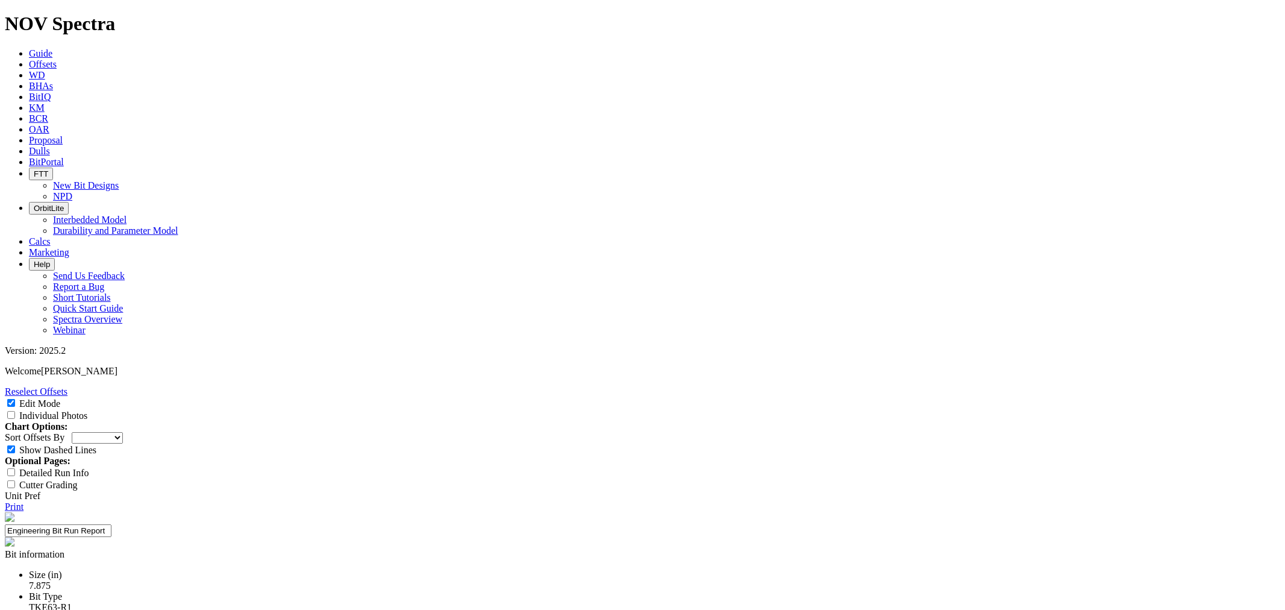
click at [67, 386] on link "Reselect Offsets" at bounding box center [36, 391] width 63 height 10
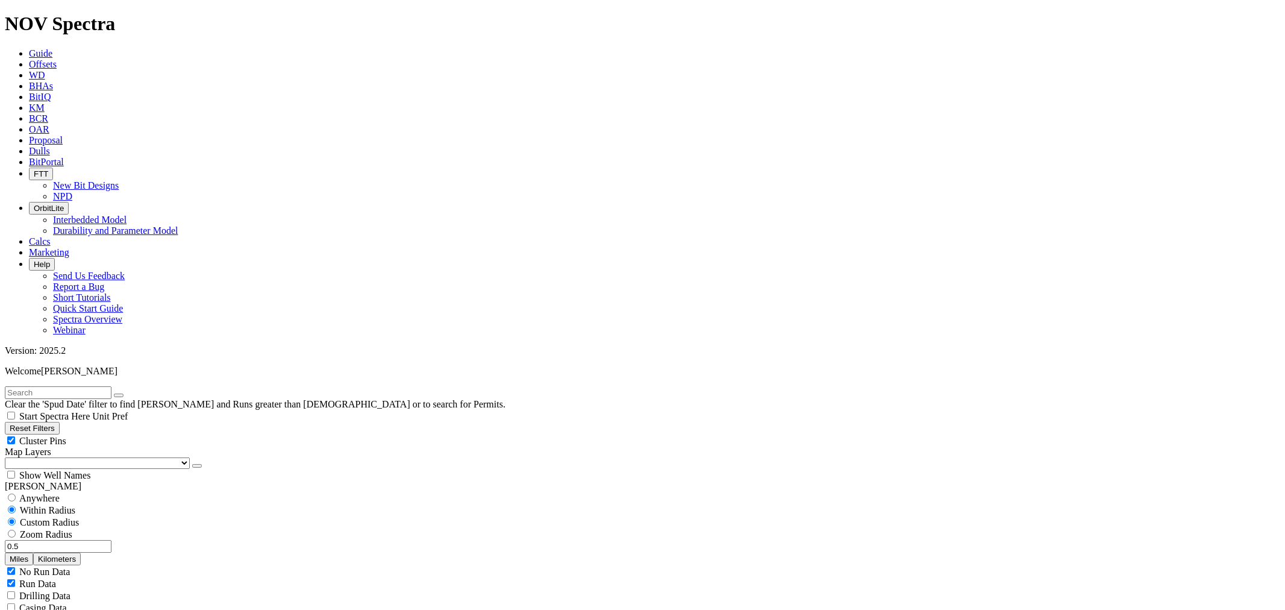
click at [33, 553] on button "Miles" at bounding box center [19, 559] width 28 height 13
click at [62, 540] on input "0.5" at bounding box center [58, 546] width 107 height 13
drag, startPoint x: 58, startPoint y: 231, endPoint x: 137, endPoint y: 232, distance: 78.4
click at [137, 540] on div "0.5 Miles Kilometers" at bounding box center [643, 552] width 1276 height 25
drag, startPoint x: 104, startPoint y: 229, endPoint x: 162, endPoint y: 233, distance: 57.4
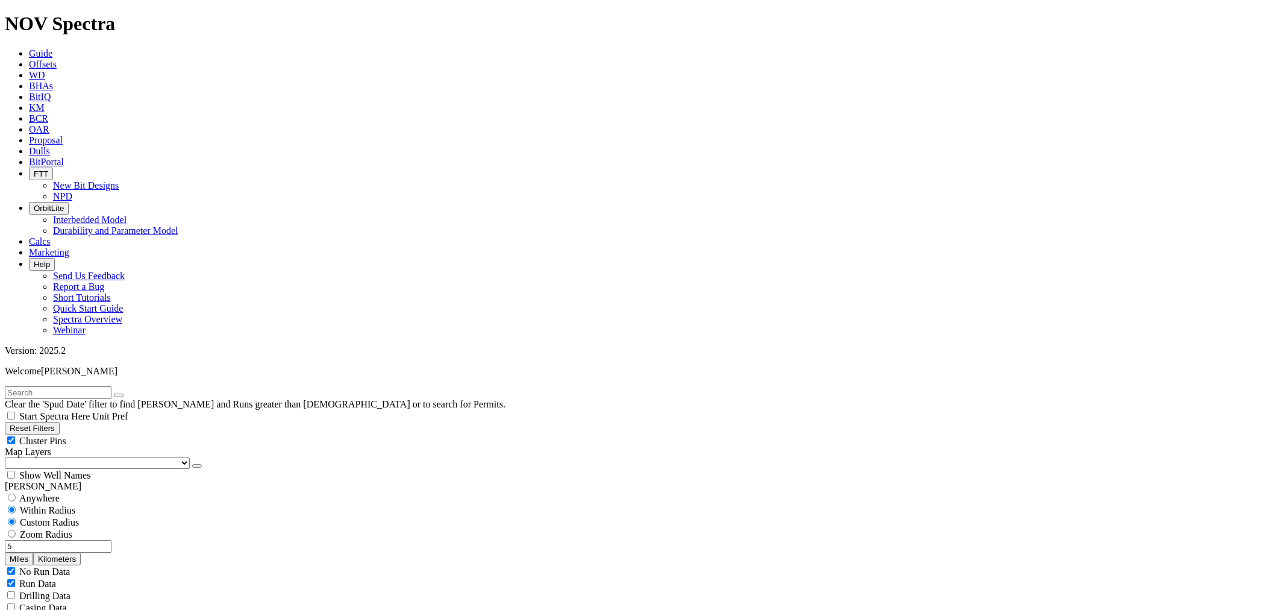
click at [162, 540] on div "5 Miles Kilometers" at bounding box center [643, 552] width 1276 height 25
type input "3"
drag, startPoint x: 62, startPoint y: 195, endPoint x: 59, endPoint y: 205, distance: 11.3
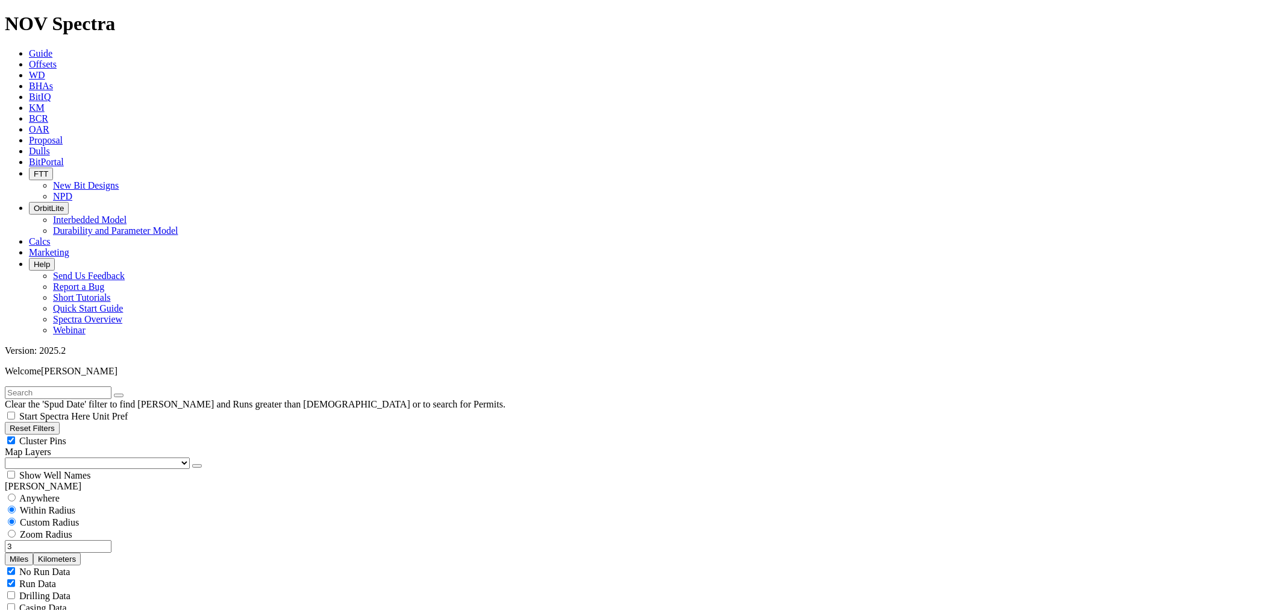
select select
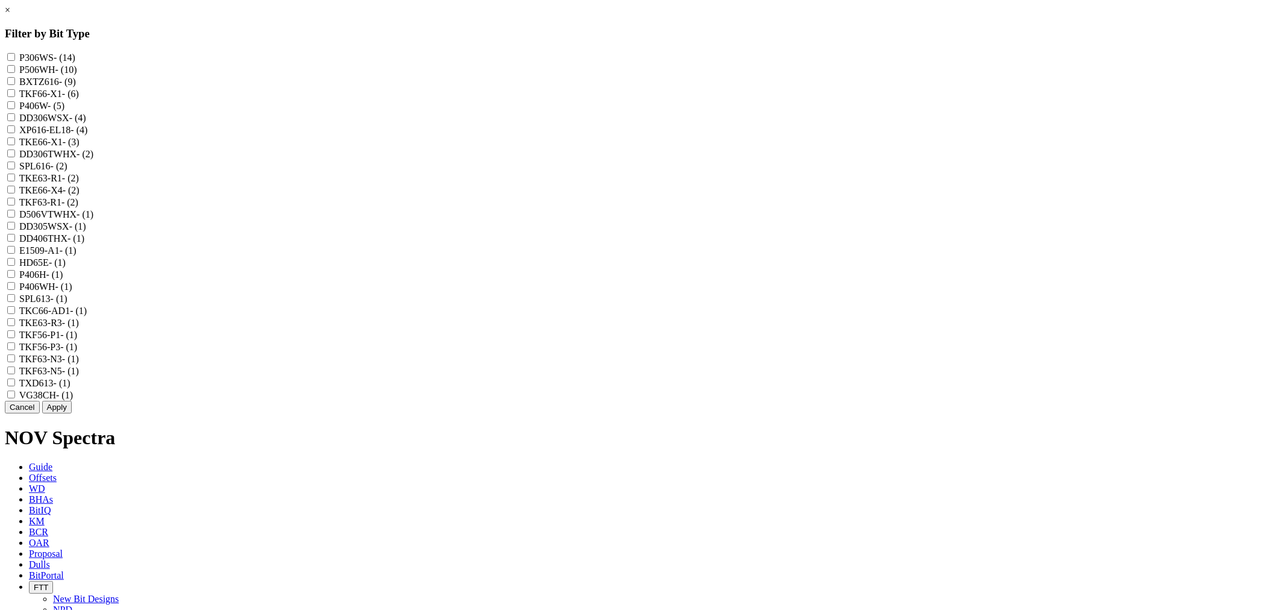
click at [15, 205] on input "TKF63-R1 - (2)" at bounding box center [11, 202] width 8 height 8
checkbox input "true"
click at [15, 181] on input "TKE63-R1 - (2)" at bounding box center [11, 178] width 8 height 8
checkbox input "true"
click at [72, 413] on button "Apply" at bounding box center [57, 407] width 30 height 13
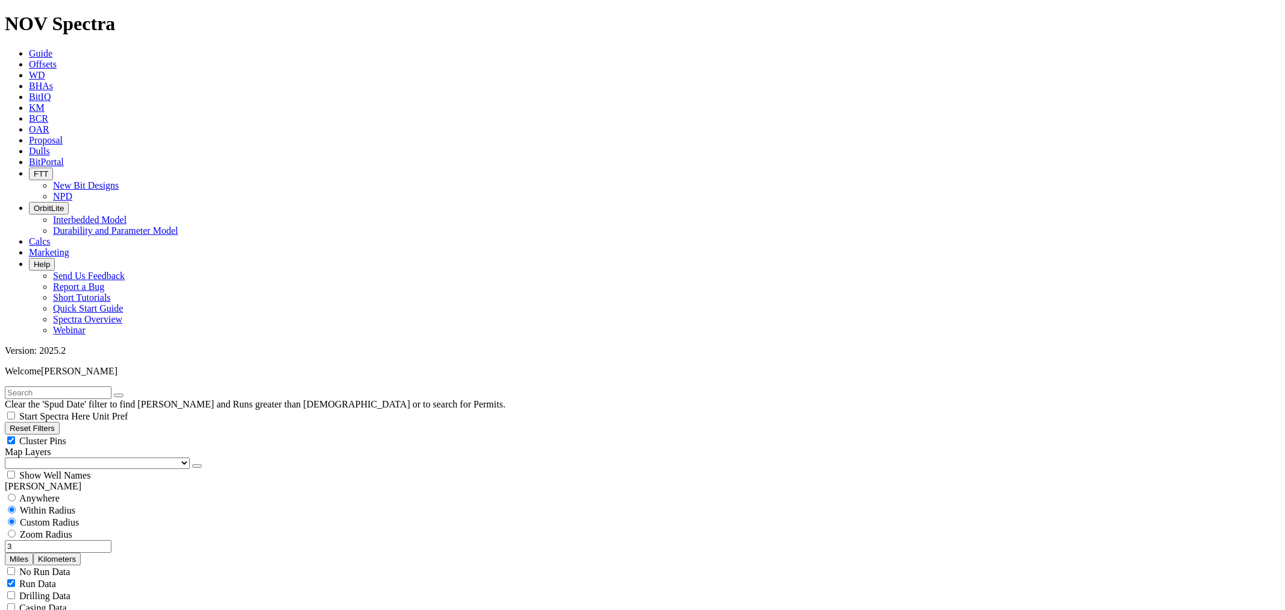
drag, startPoint x: 83, startPoint y: 229, endPoint x: 142, endPoint y: 239, distance: 59.3
drag, startPoint x: 28, startPoint y: 185, endPoint x: 25, endPoint y: 195, distance: 10.1
click at [27, 493] on span "Anywhere" at bounding box center [39, 498] width 40 height 10
radio input "true"
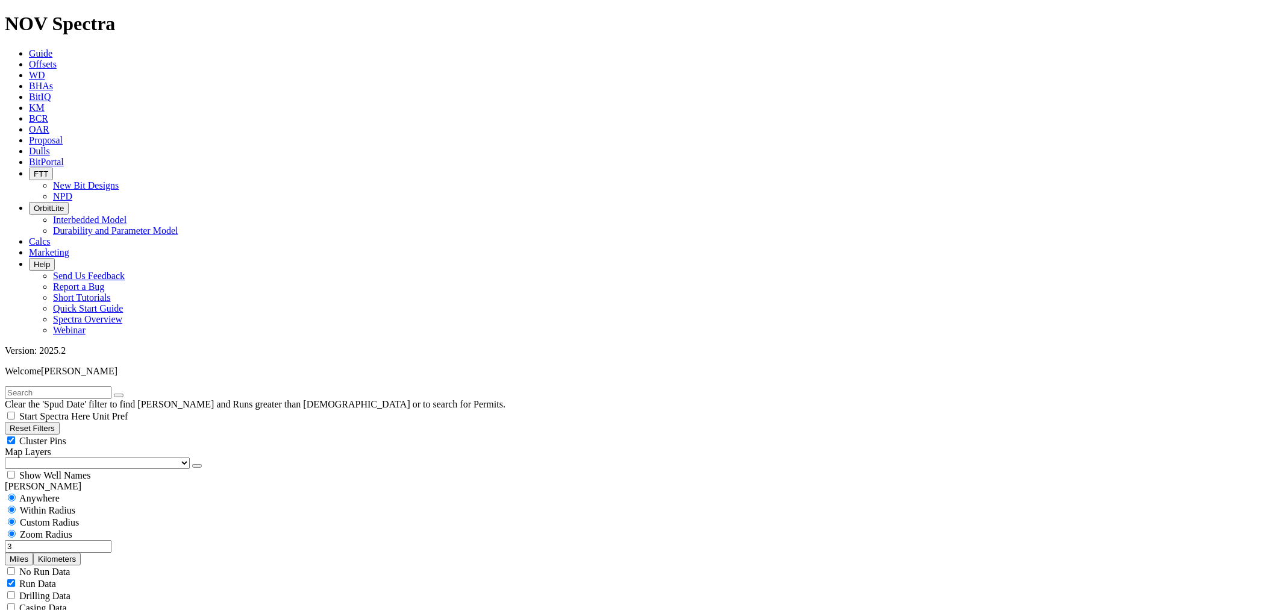
radio input "false"
drag, startPoint x: 50, startPoint y: 574, endPoint x: 118, endPoint y: 568, distance: 67.8
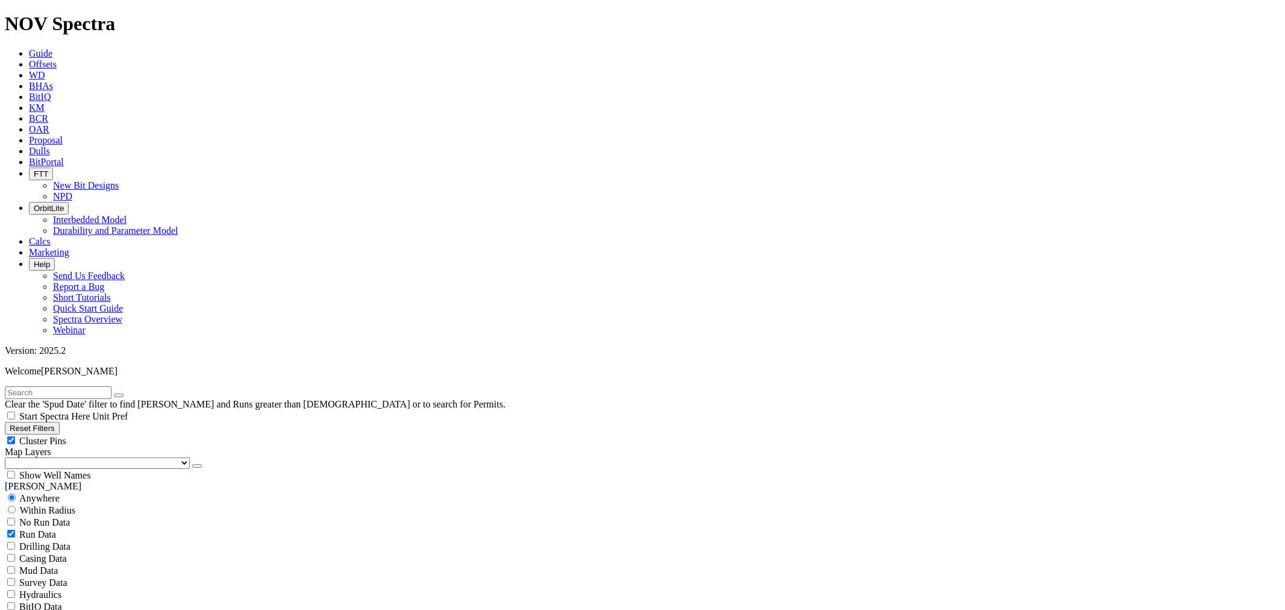
type input "5000"
radio input "false"
radio input "true"
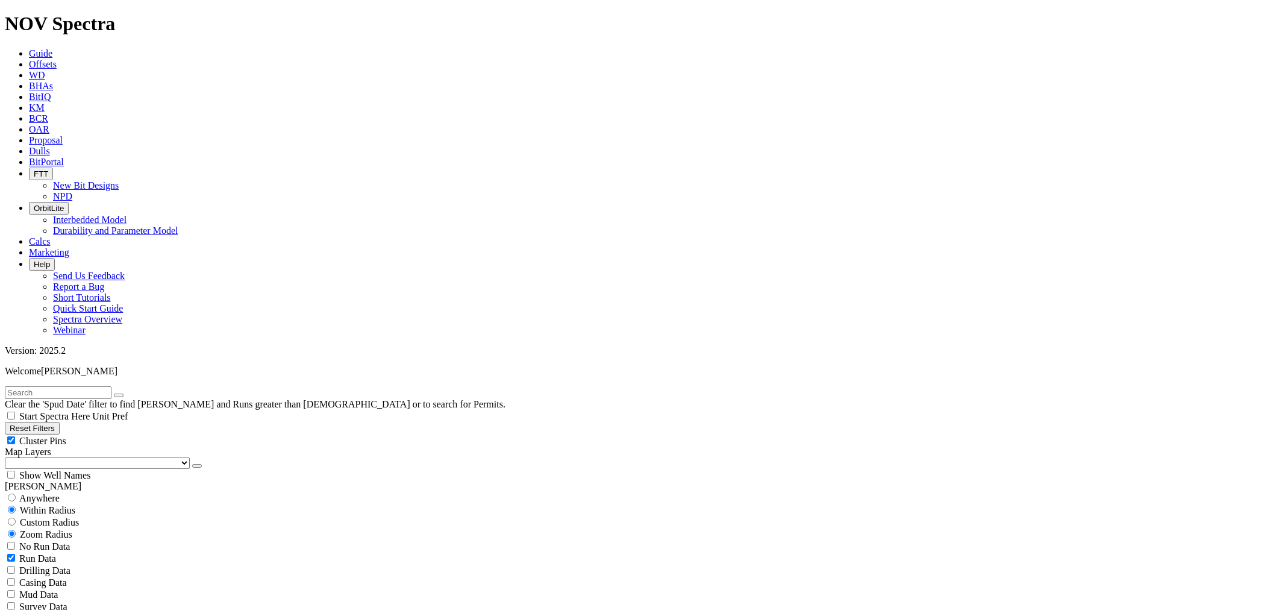
scroll to position [688, 0]
click at [49, 517] on span "Custom Radius" at bounding box center [49, 522] width 59 height 10
radio input "true"
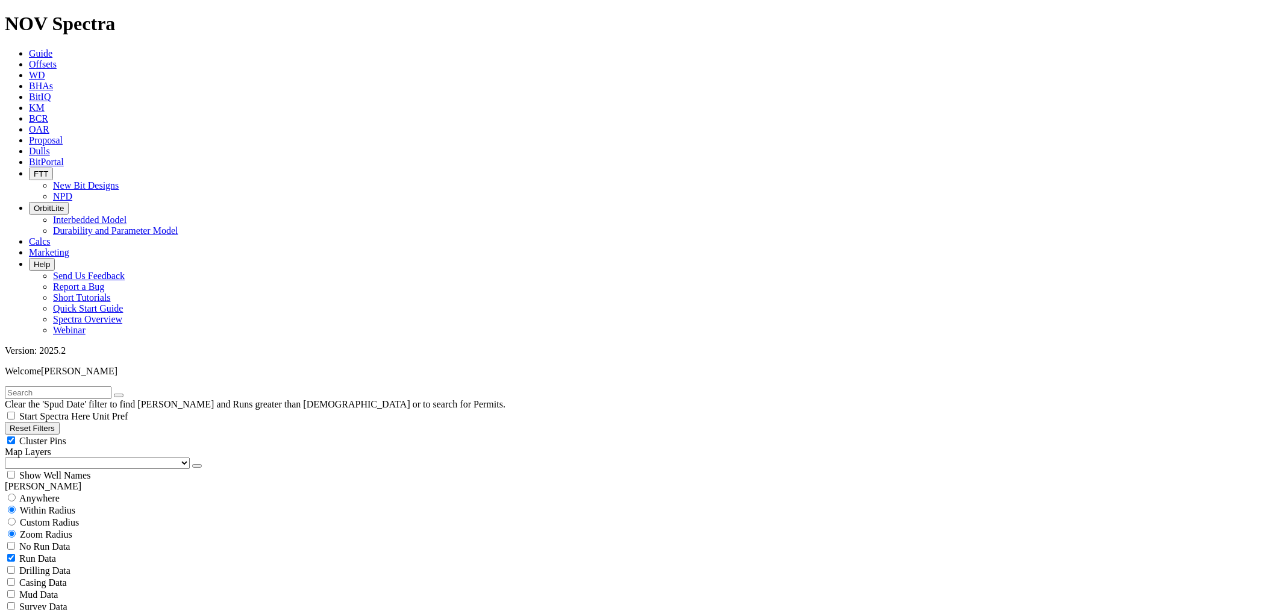
radio input "false"
click at [80, 540] on input "number" at bounding box center [58, 546] width 107 height 13
type input "5"
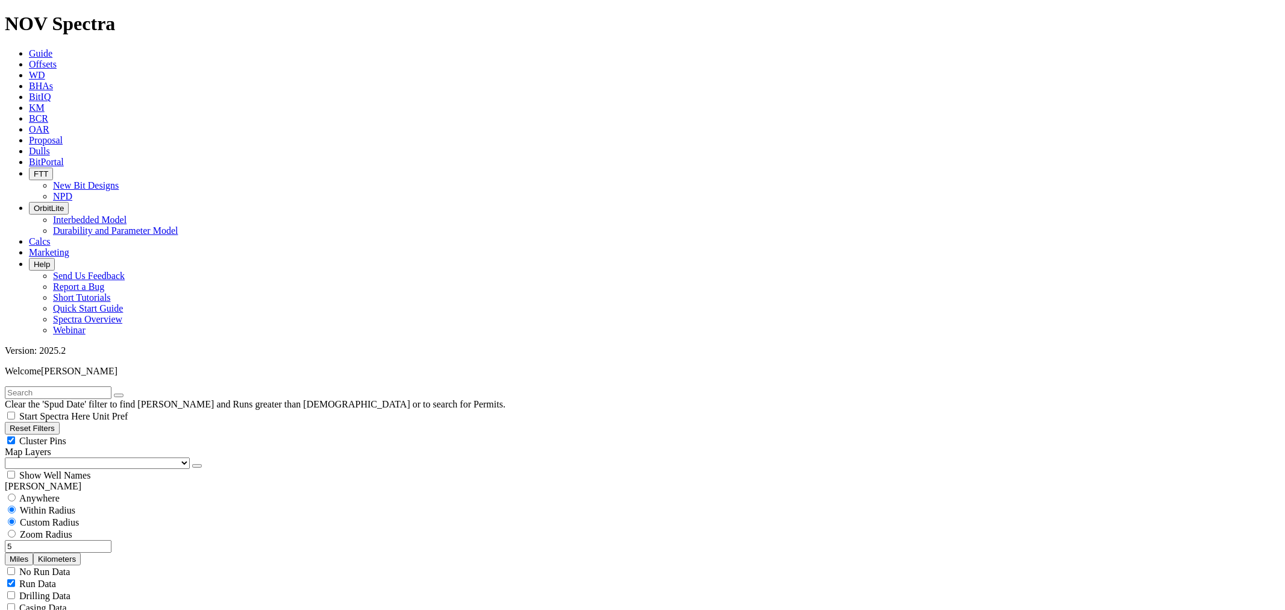
select select
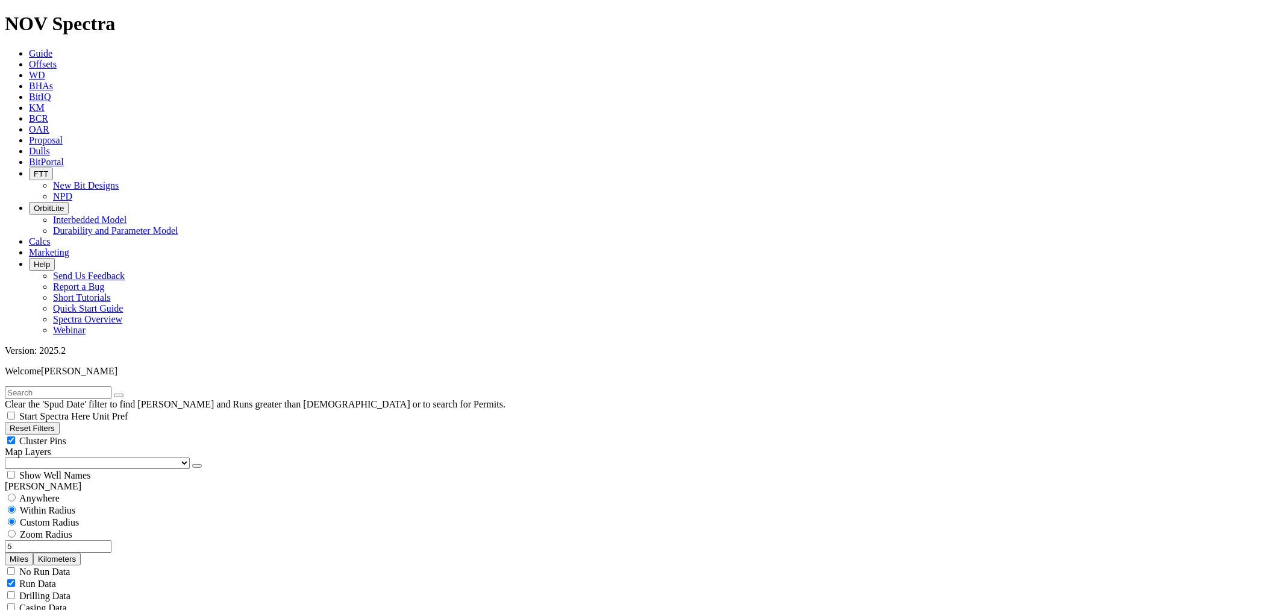
type input "8000"
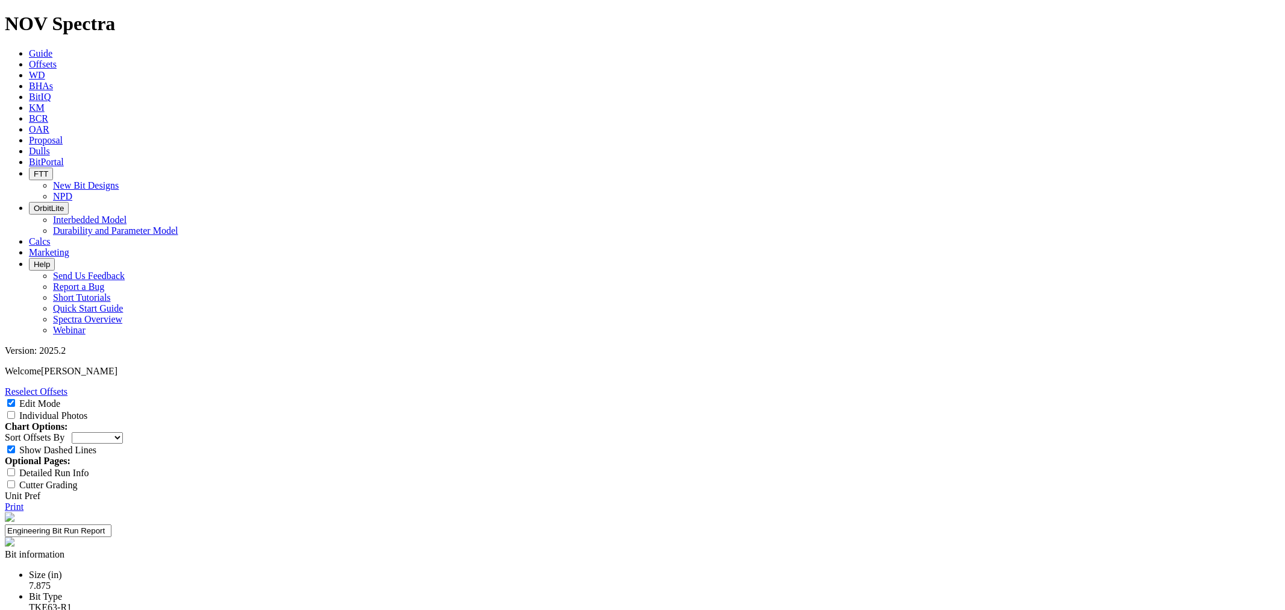
select select "New Bit Design"
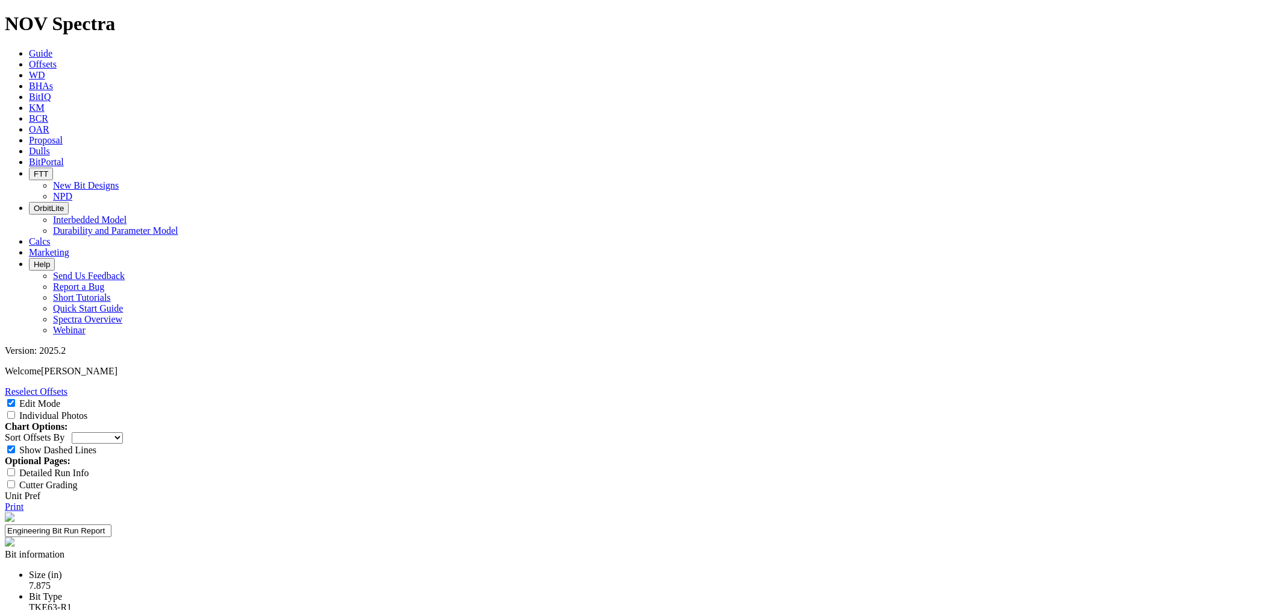
drag, startPoint x: 585, startPoint y: 168, endPoint x: 579, endPoint y: 171, distance: 7.3
paste input "7.875" TK63-R1"
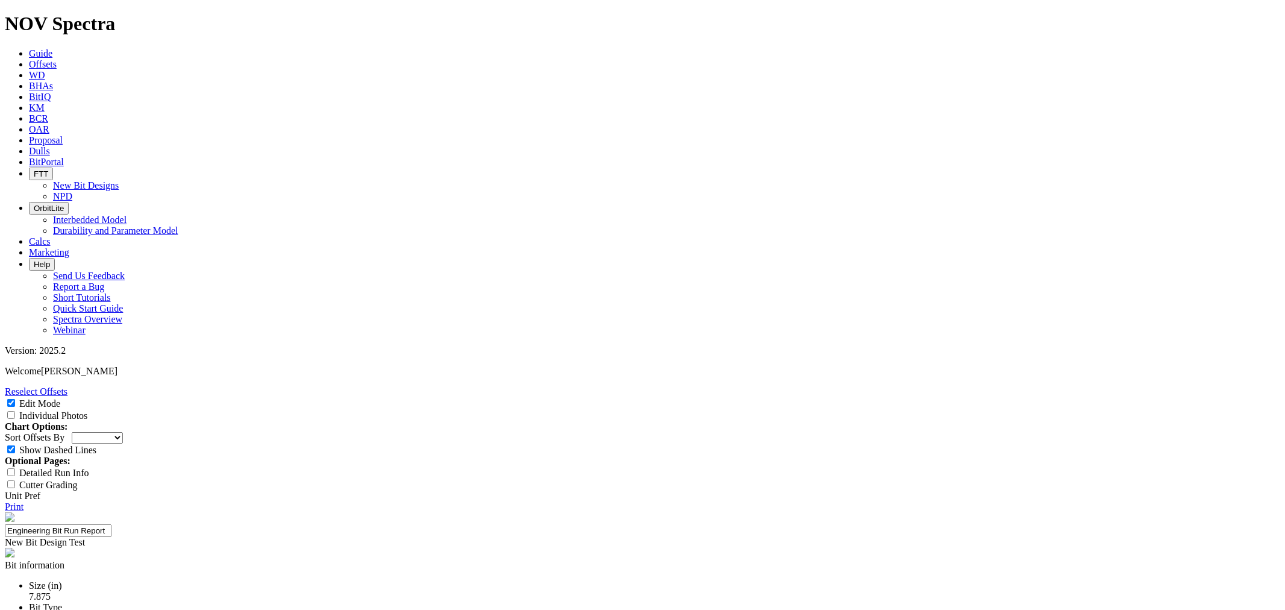
type input "7.875" TK63-R1"
paste textarea "ased o .8 5 66 a d 63 3. Designed to increased directional capability compared …"
drag, startPoint x: 576, startPoint y: 413, endPoint x: 563, endPoint y: 422, distance: 16.0
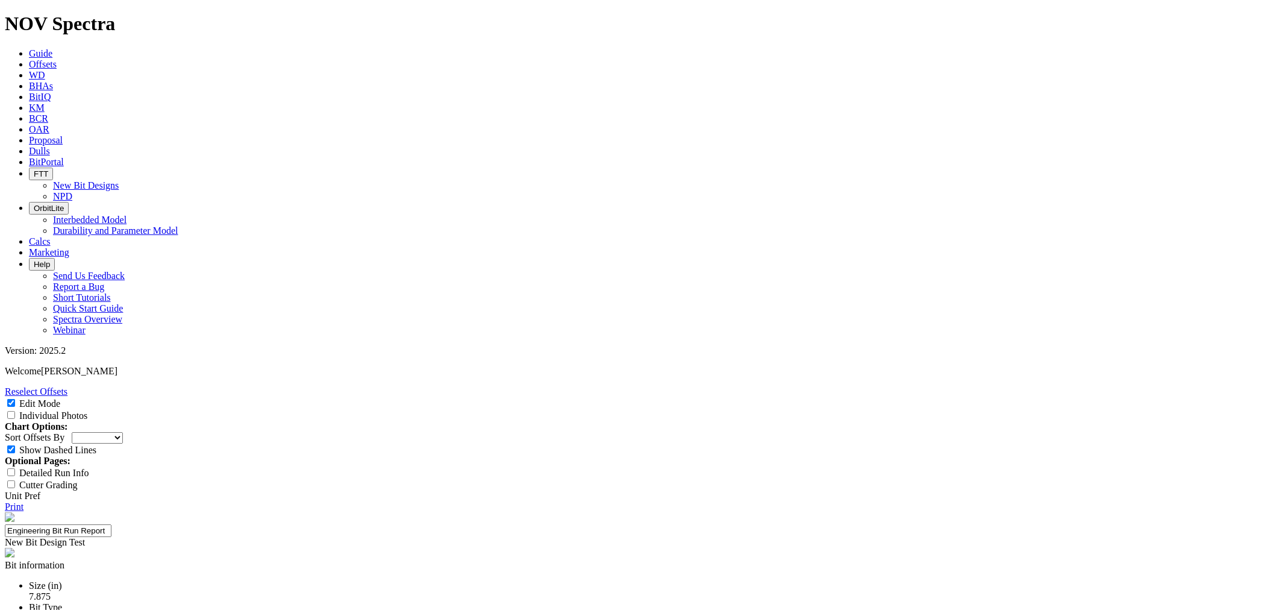
drag, startPoint x: 562, startPoint y: 425, endPoint x: 427, endPoint y: 421, distance: 135.7
drag, startPoint x: 574, startPoint y: 469, endPoint x: 348, endPoint y: 430, distance: 229.8
paste textarea "capability in the curve section."
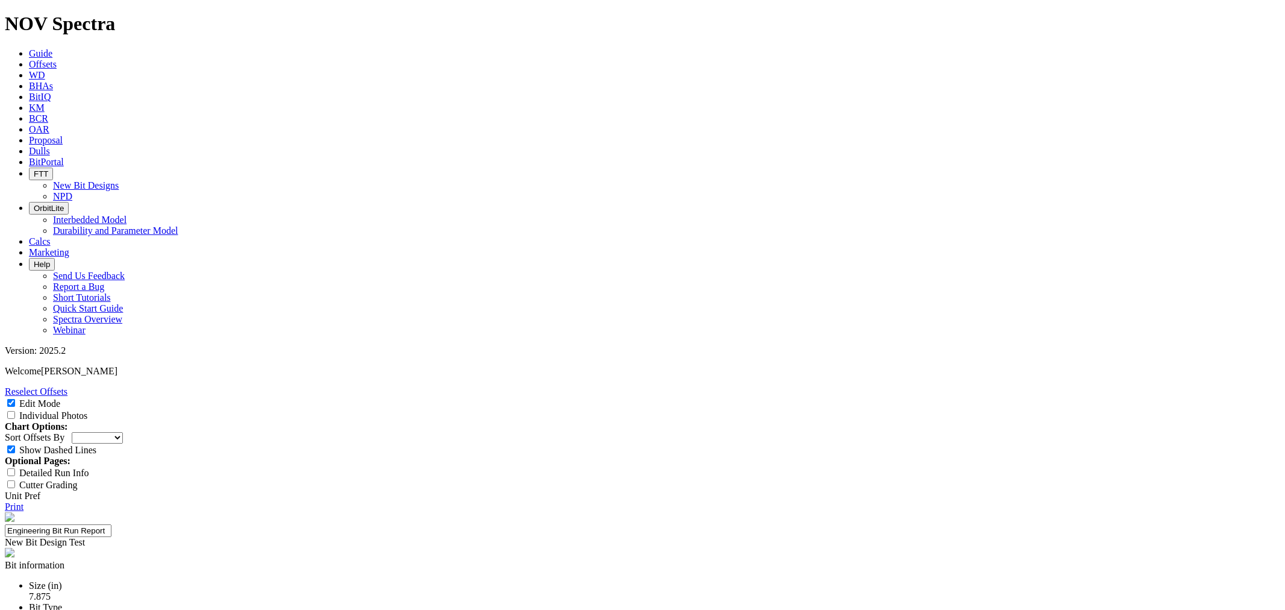
type textarea "Designed to increased directional capability compared to reference 7.875 TK66-X…"
type input "24-0704"
paste input "Curve Build Rate"
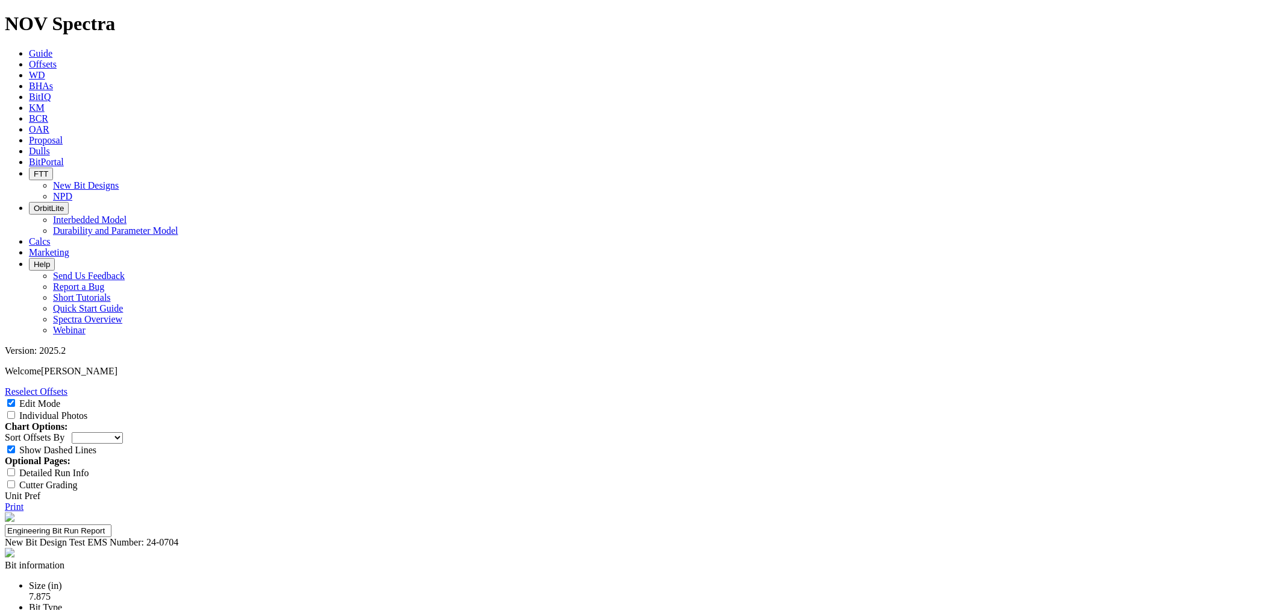
type input "Curve Build Rate"
paste input "Inst. Vertical ROP"
type input "Inst. Vertical ROP"
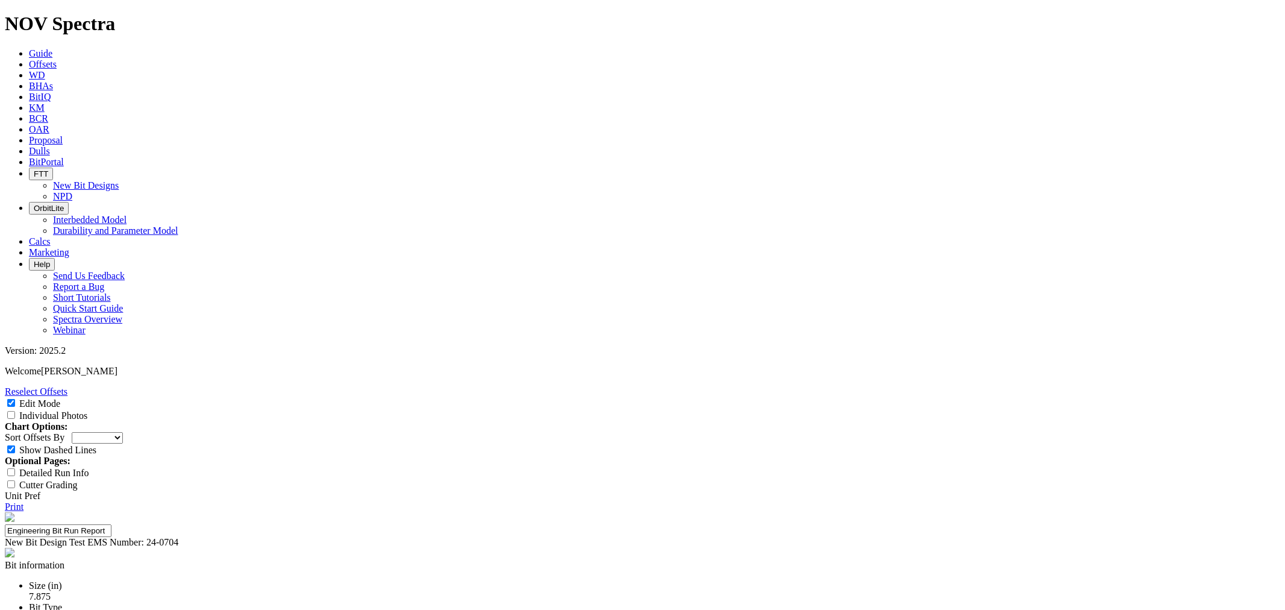
paste input "Inst. Lateral ROP"
type input "Inst. Lateral ROP"
drag, startPoint x: 700, startPoint y: 450, endPoint x: 694, endPoint y: 449, distance: 6.1
paste input "Dull Condition"
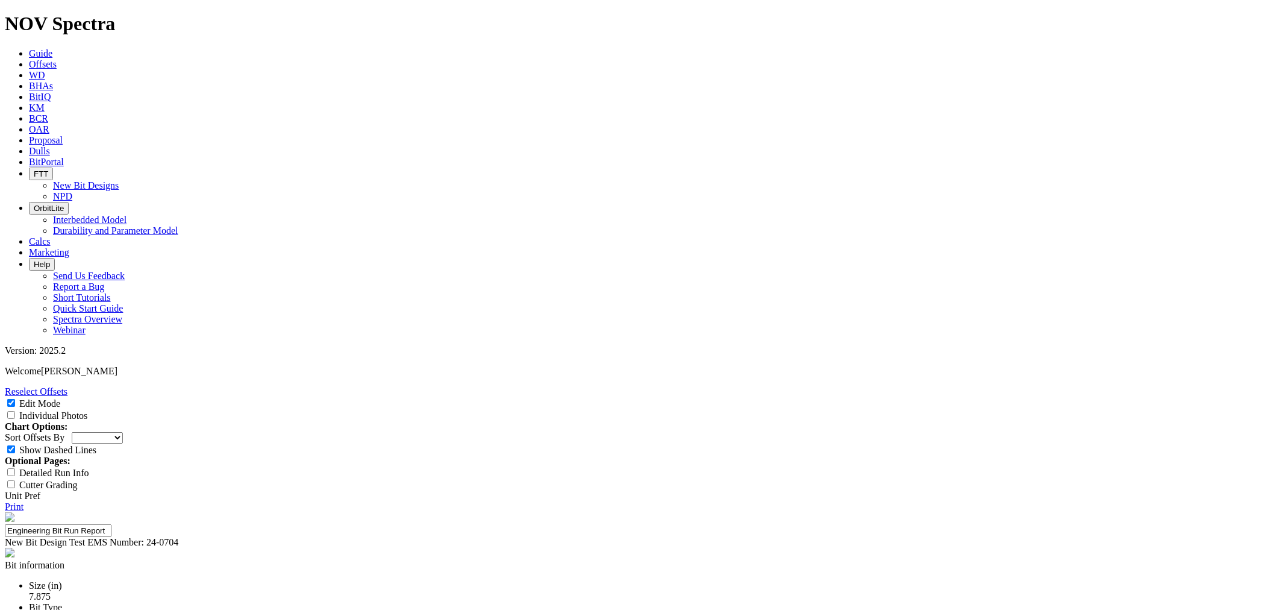
type input "Dull Condition"
paste input "11°/100 ft"
type input "11°/100 ft"
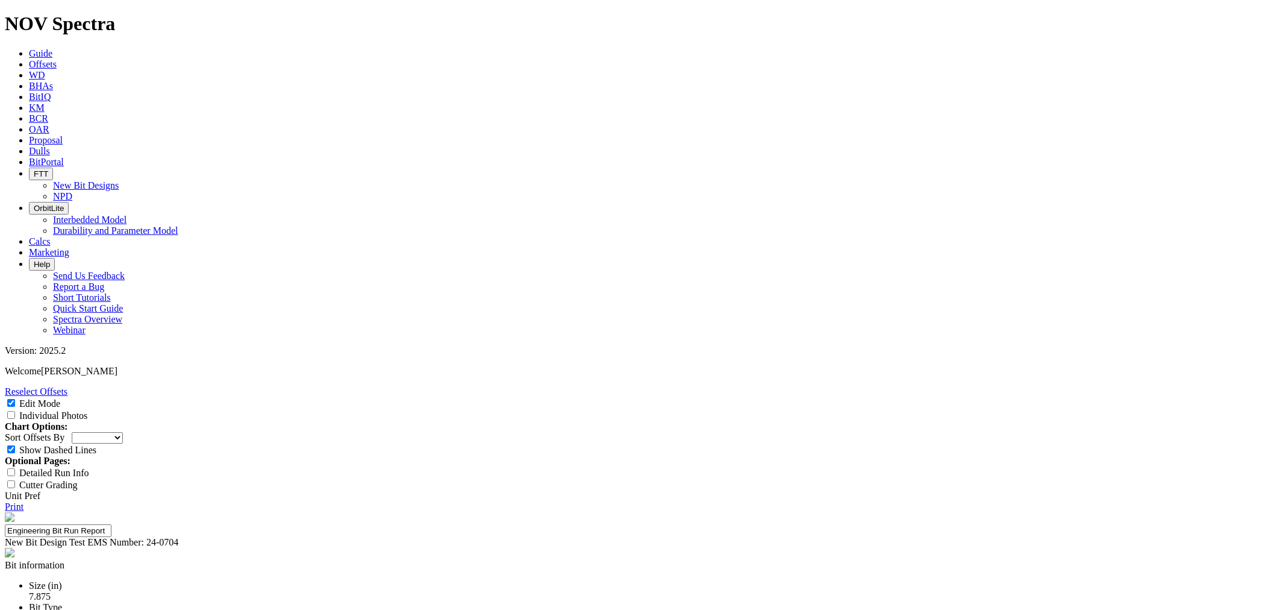
paste input "440 ft/hr"
type input "440 ft/hr"
paste input "[PERSON_NAME]: 160 | 1 BS: 160 | 2 BS: 200 ft/hr"
type input "[PERSON_NAME]: 160 | 1 BS: 160 | 2 BS: 200 ft/hr"
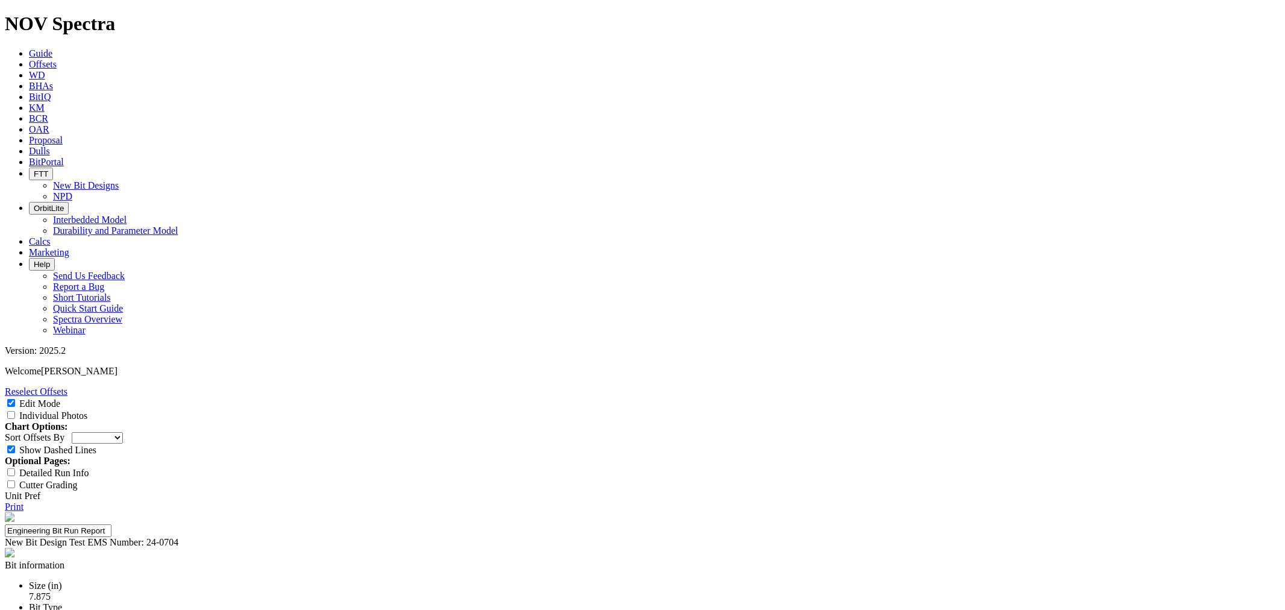
paste input "Repairable at TD"
type input "Repairable at TD"
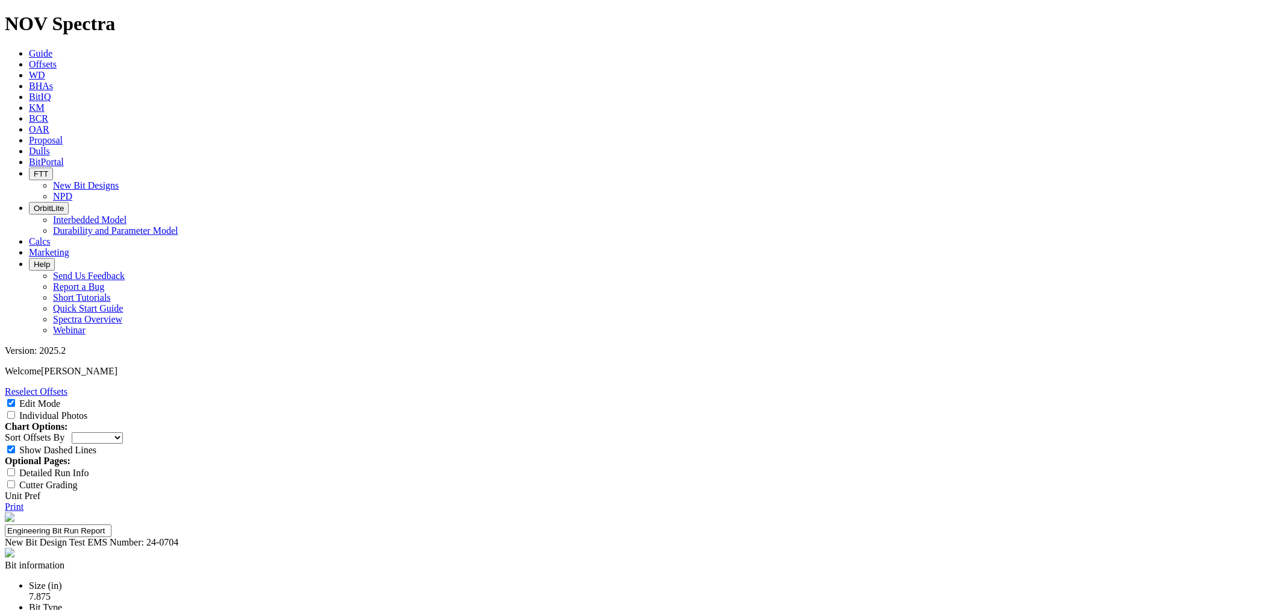
type input "[PERSON_NAME]"
select select "number:6"
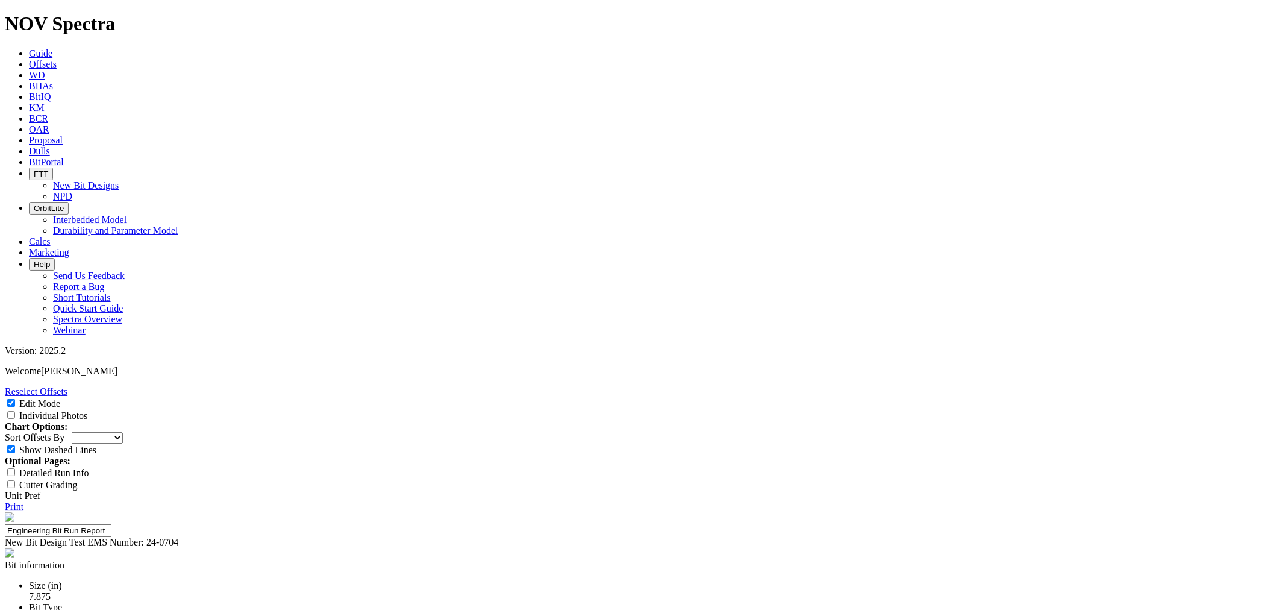
select select "number:6"
select select "string:I"
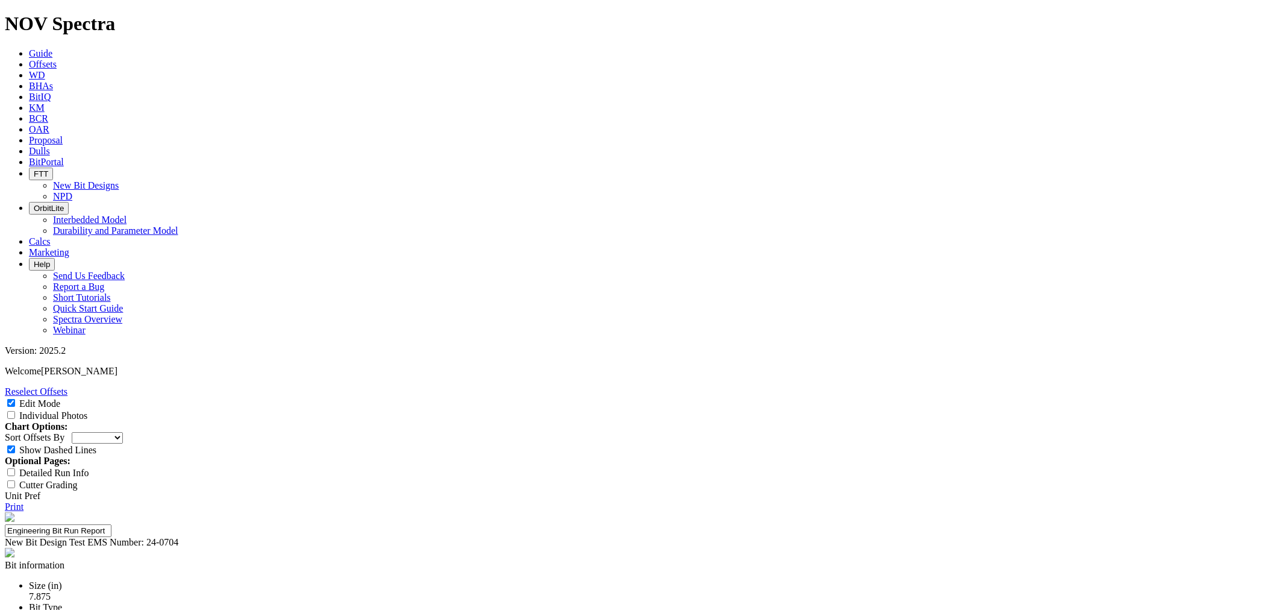
select select "string:I"
select select "string:BT"
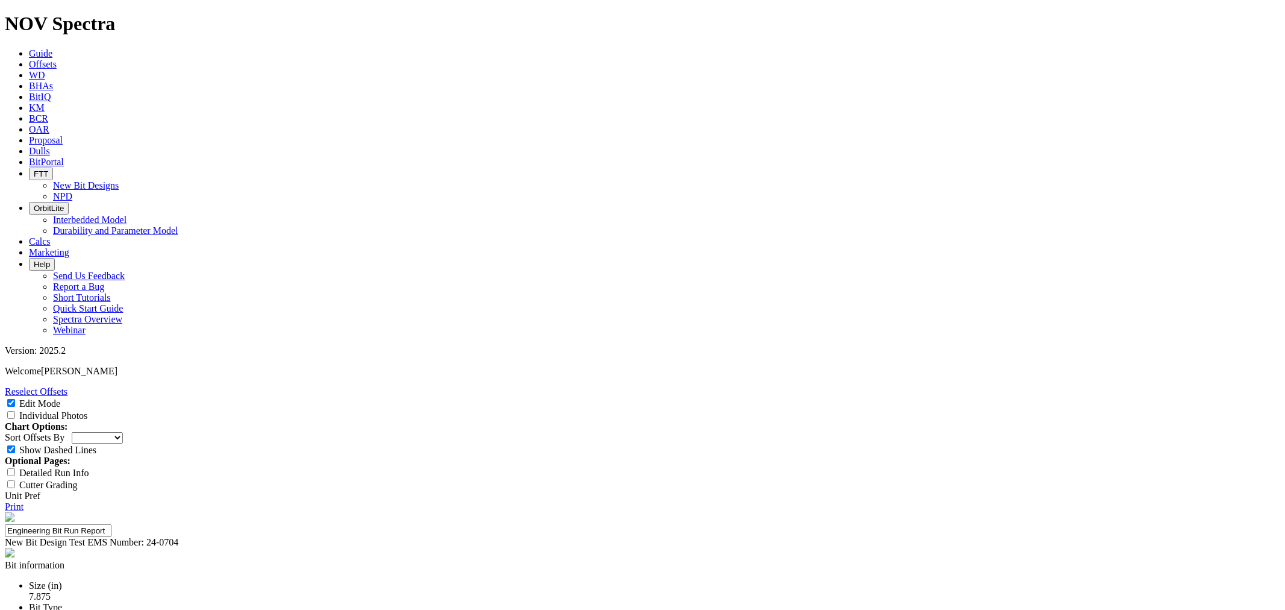
scroll to position [134, 0]
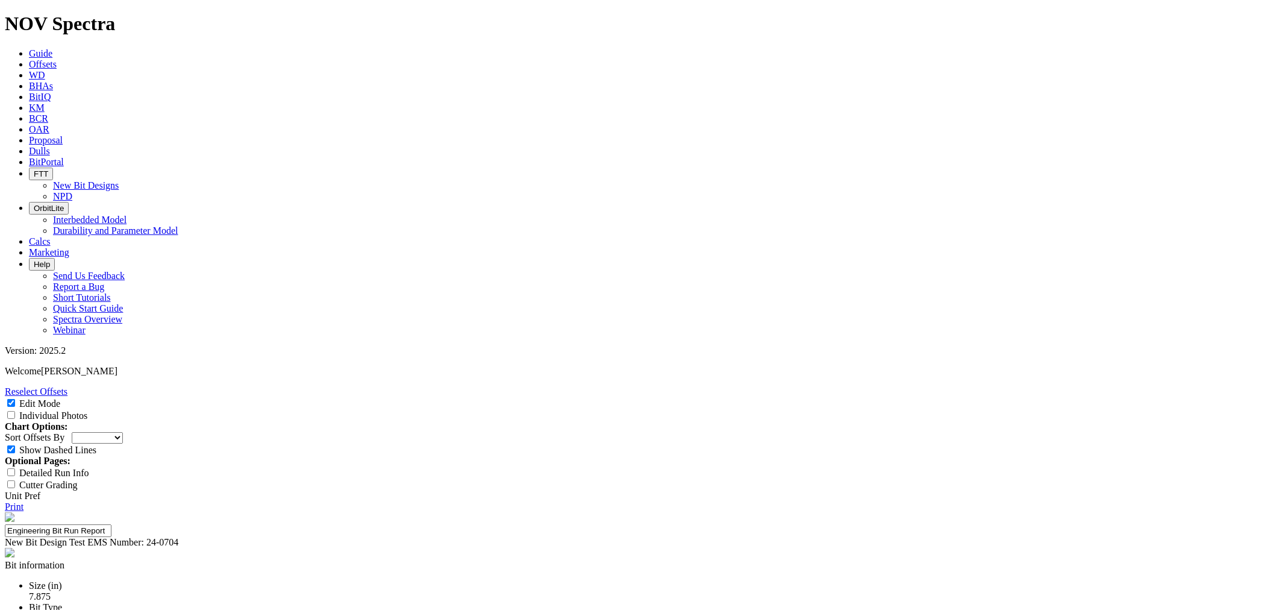
type textarea "Substantial RO in the nose, with BT on either side of the RO. Shoulder cutters …"
type textarea "Bit did drill-out of VCL run, made it to KOP, through the curve, and into the l…"
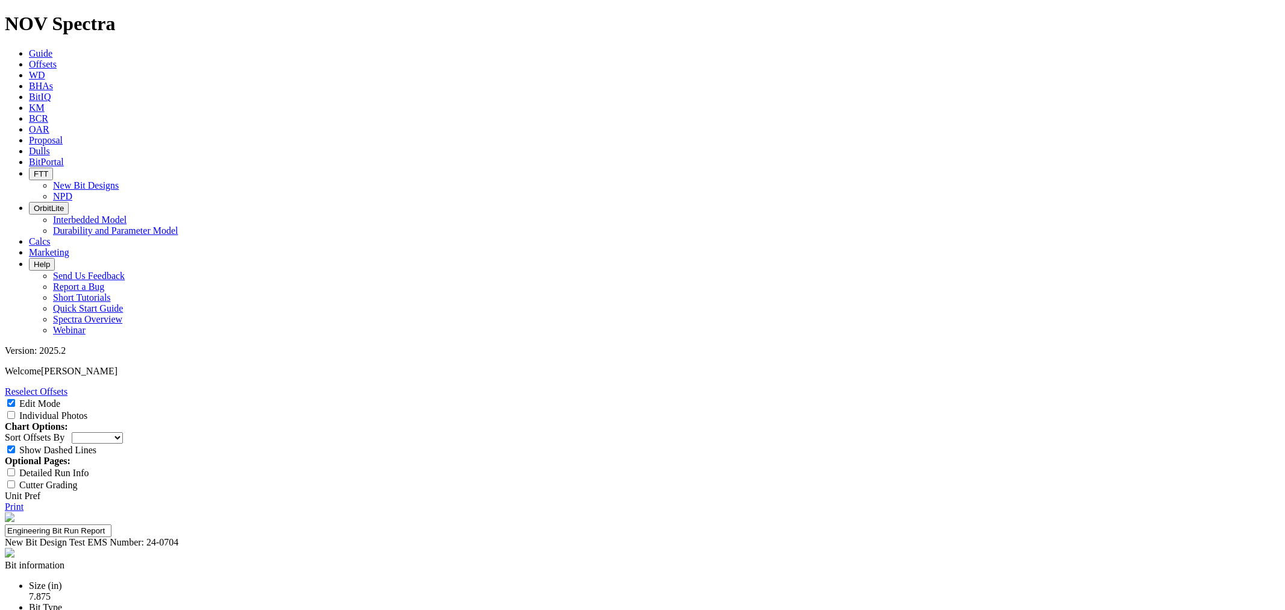
select select "New Bit Design"
select select "number:6"
select select "string:I"
select select "string:BT"
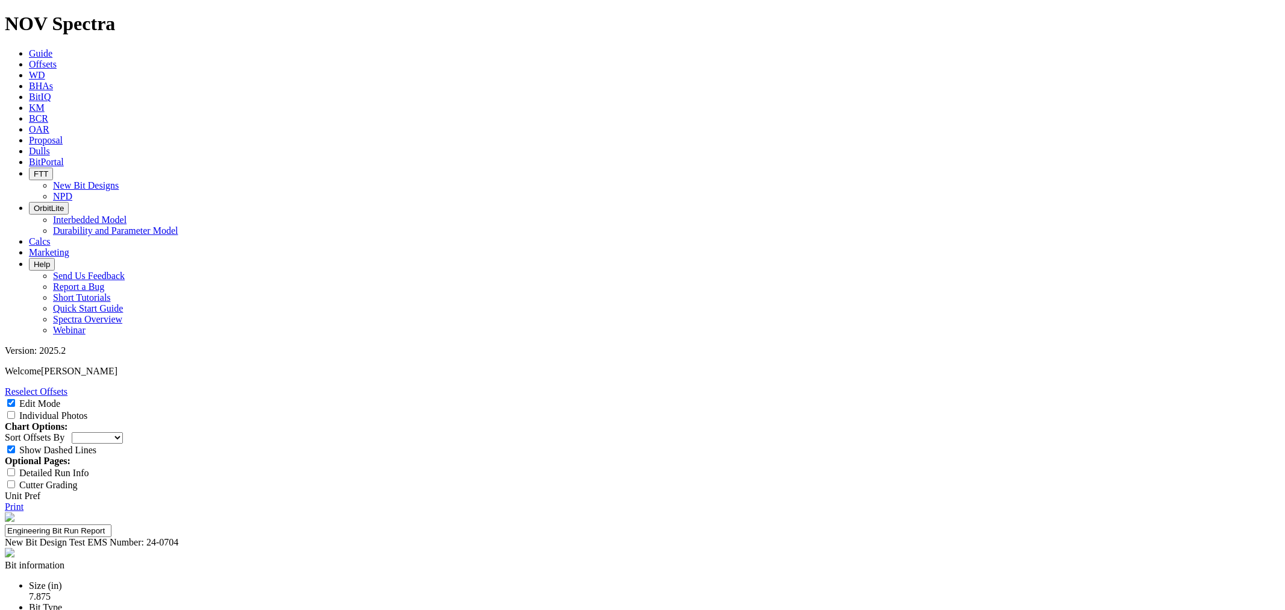
type textarea "Bit did drill-out of VCL run, made it to KOP, through the curve, and into the l…"
click at [123, 432] on select "Depth In Interval ROP Spud Date" at bounding box center [97, 437] width 51 height 11
select select "string:RunROP"
click at [123, 432] on select "Depth In Interval ROP Spud Date" at bounding box center [97, 437] width 51 height 11
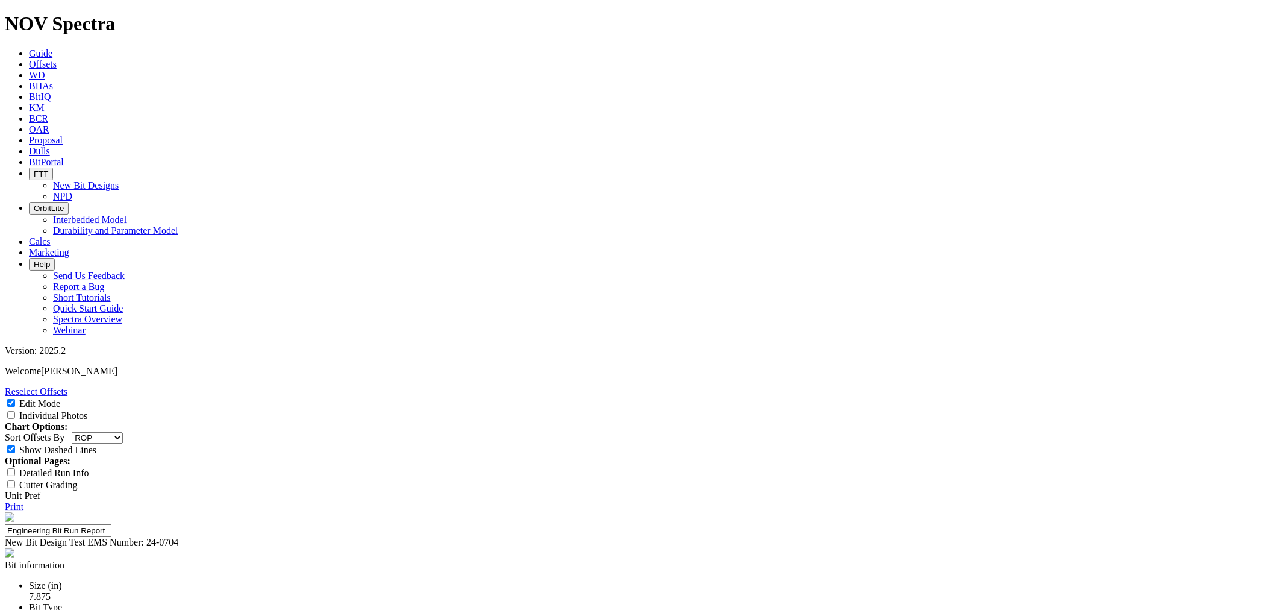
click at [24, 501] on link "Print" at bounding box center [14, 506] width 19 height 10
click at [67, 386] on link "Reselect Offsets" at bounding box center [36, 391] width 63 height 10
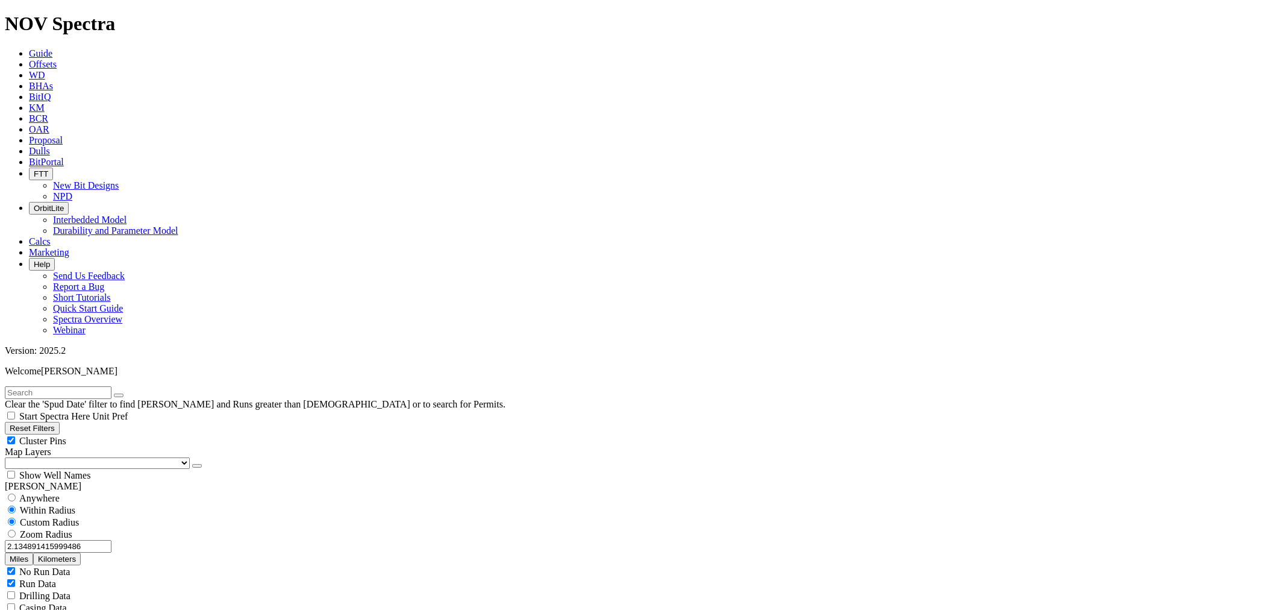
scroll to position [43578, 0]
